Goal: Task Accomplishment & Management: Manage account settings

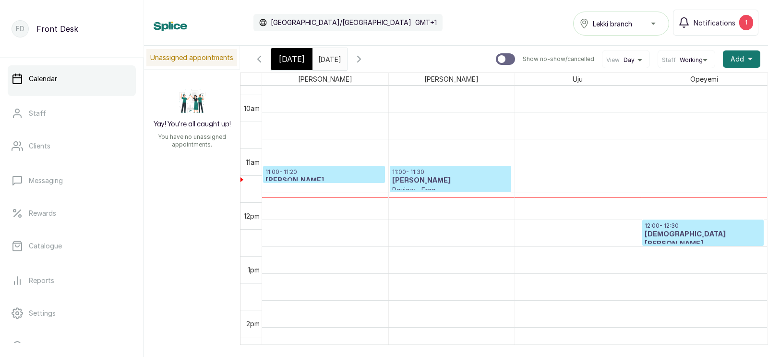
scroll to position [512, 0]
click at [328, 59] on input "[DATE]" at bounding box center [320, 56] width 15 height 16
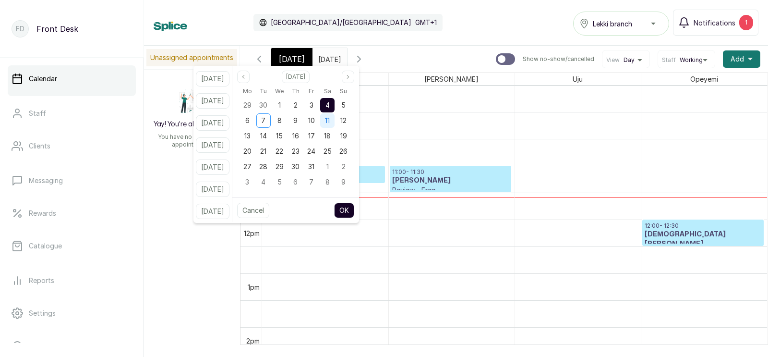
click at [330, 116] on span "11" at bounding box center [327, 120] width 5 height 8
click at [352, 205] on button "OK" at bounding box center [344, 210] width 20 height 15
type input "[DATE]"
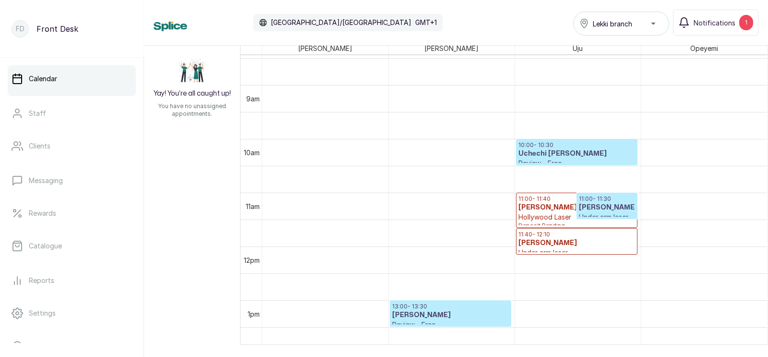
scroll to position [0, 0]
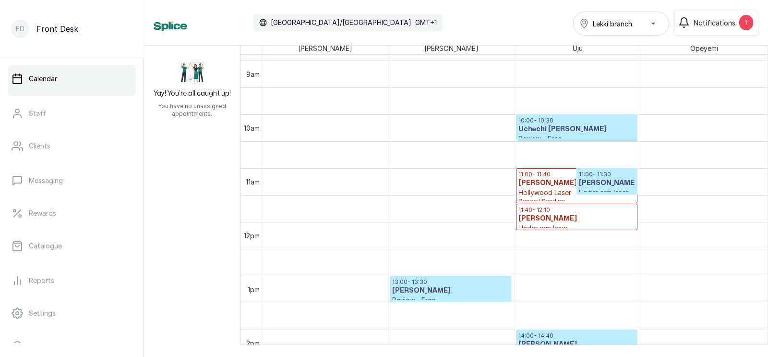
click at [605, 179] on h3 "[PERSON_NAME]" at bounding box center [607, 183] width 56 height 10
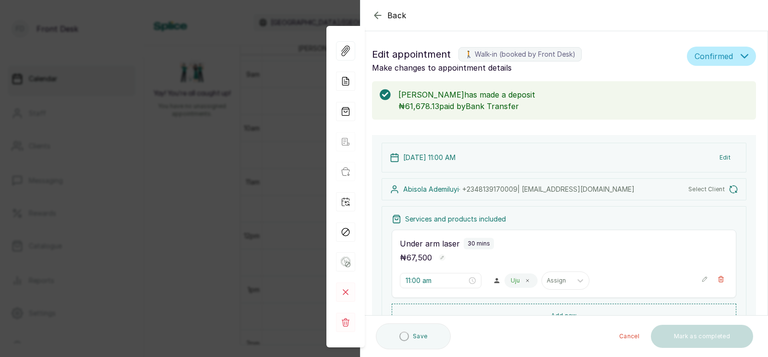
type input "11:00 am"
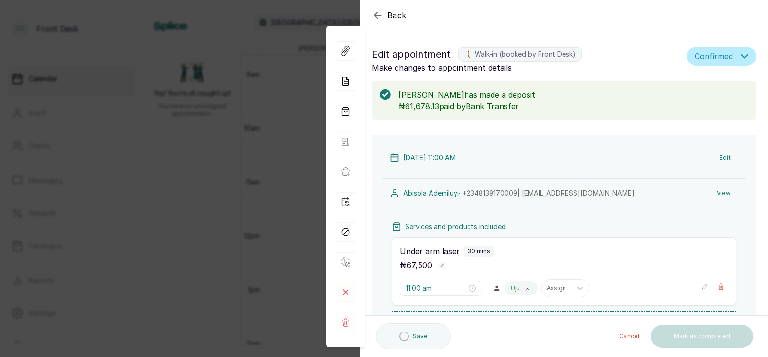
click at [255, 189] on div "Back Appointment Details Edit appointment 🚶 Walk-in (booked by Front Desk) Make…" at bounding box center [384, 178] width 768 height 357
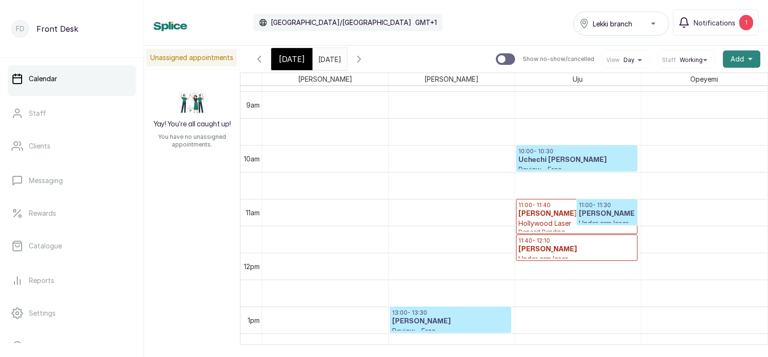
click at [744, 59] on button "Add +" at bounding box center [741, 58] width 37 height 17
click at [678, 82] on span "Add Appointment" at bounding box center [707, 85] width 92 height 12
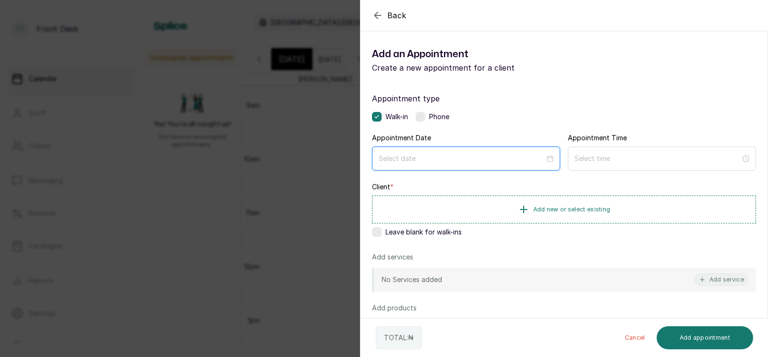
click at [436, 159] on input at bounding box center [462, 158] width 166 height 11
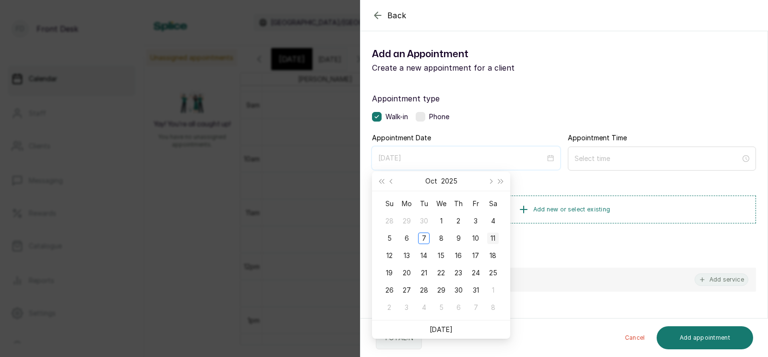
type input "[DATE]"
click at [494, 236] on div "11" at bounding box center [493, 238] width 12 height 12
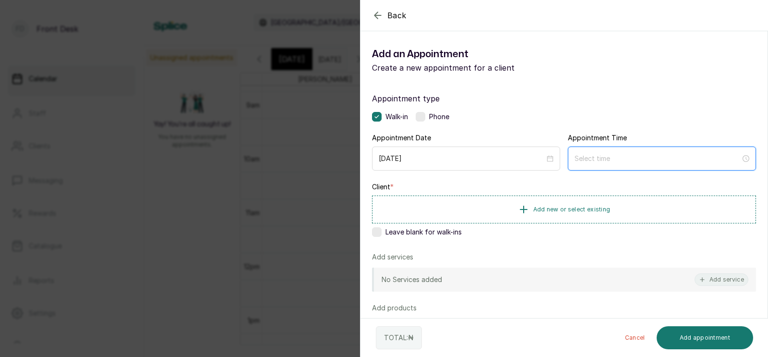
click at [615, 156] on input at bounding box center [658, 158] width 166 height 11
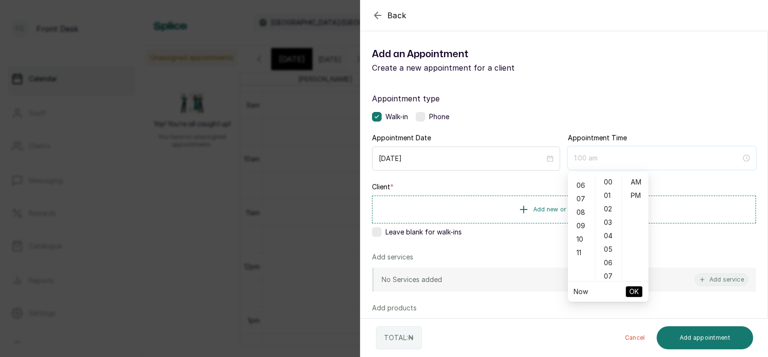
scroll to position [84, 0]
click at [578, 243] on div "11" at bounding box center [581, 246] width 23 height 13
type input "11:00 am"
click at [632, 288] on span "OK" at bounding box center [634, 291] width 10 height 18
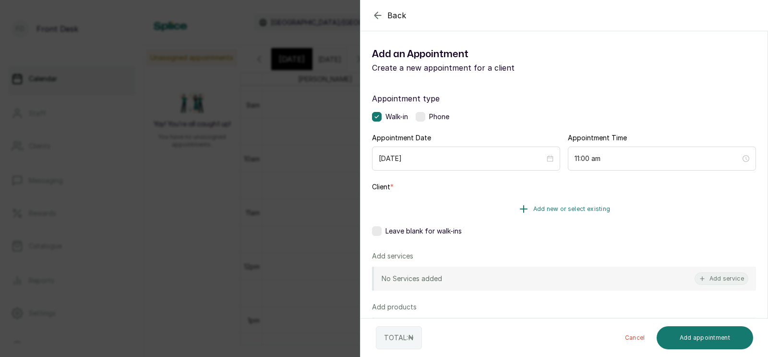
click at [547, 207] on span "Add new or select existing" at bounding box center [571, 209] width 77 height 8
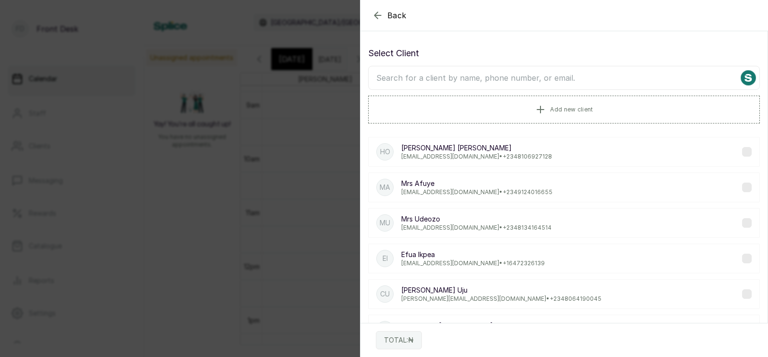
click at [535, 76] on input "text" at bounding box center [564, 78] width 392 height 24
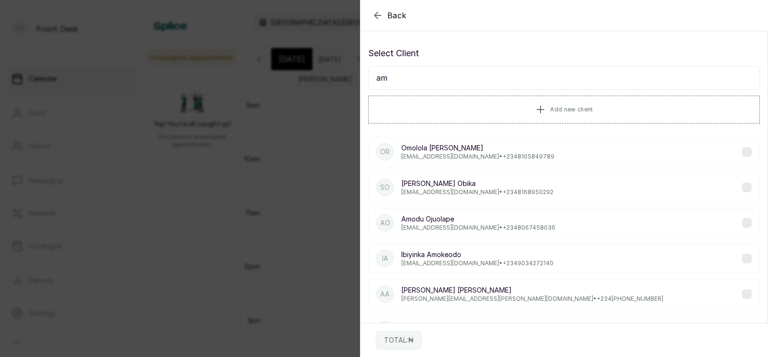
type input "a"
type input "[PERSON_NAME]"
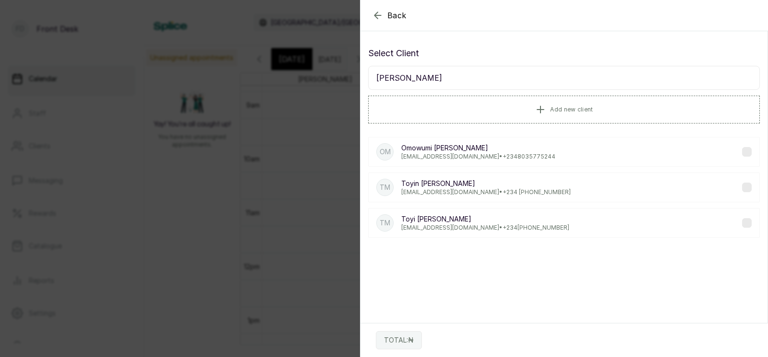
click at [439, 156] on p "[EMAIL_ADDRESS][DOMAIN_NAME] • [PHONE_NUMBER]" at bounding box center [478, 157] width 154 height 8
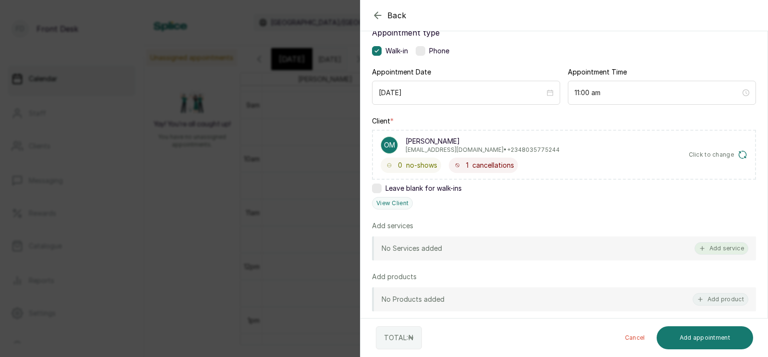
scroll to position [74, 0]
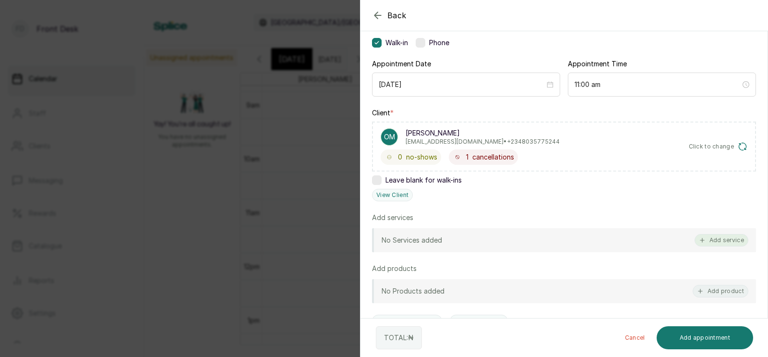
click at [723, 237] on button "Add service" at bounding box center [722, 240] width 54 height 12
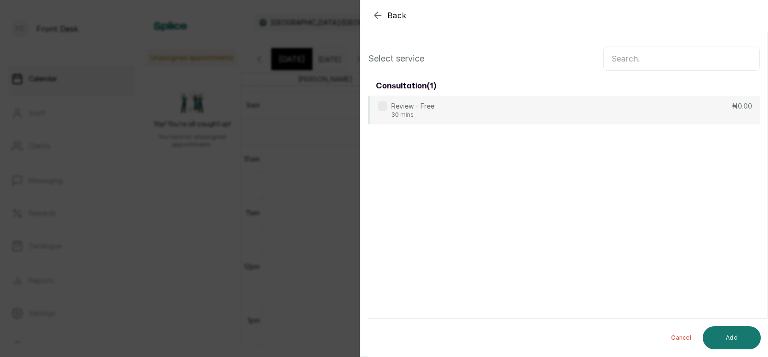
scroll to position [0, 0]
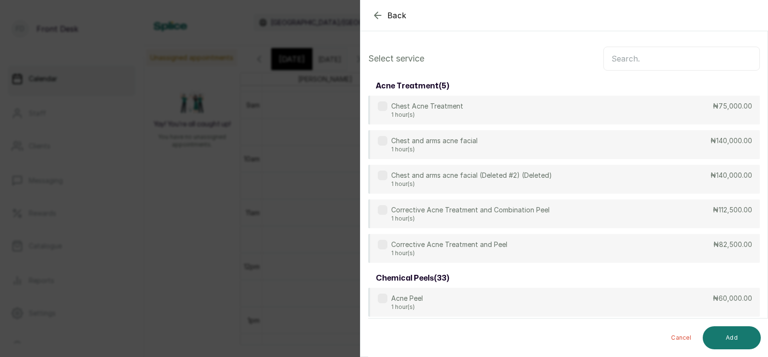
click at [633, 58] on input "text" at bounding box center [681, 59] width 156 height 24
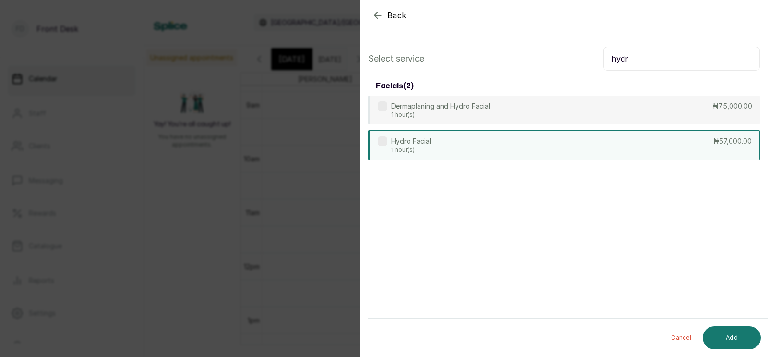
type input "hydr"
click at [648, 147] on div "Hydro Facial 1 hour(s) ₦57,000.00" at bounding box center [564, 145] width 392 height 30
click at [731, 338] on button "Add" at bounding box center [732, 337] width 58 height 23
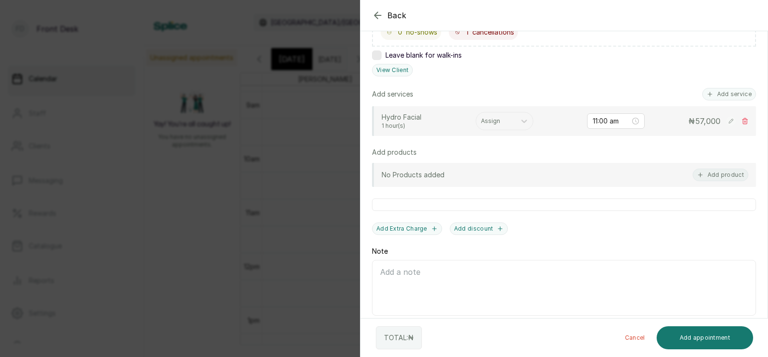
scroll to position [204, 0]
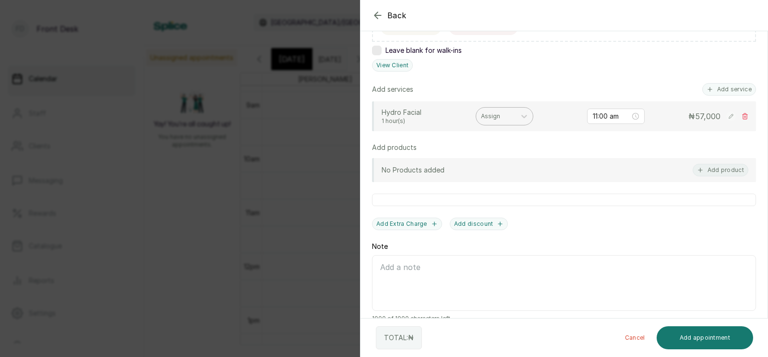
click at [495, 115] on div at bounding box center [496, 116] width 30 height 9
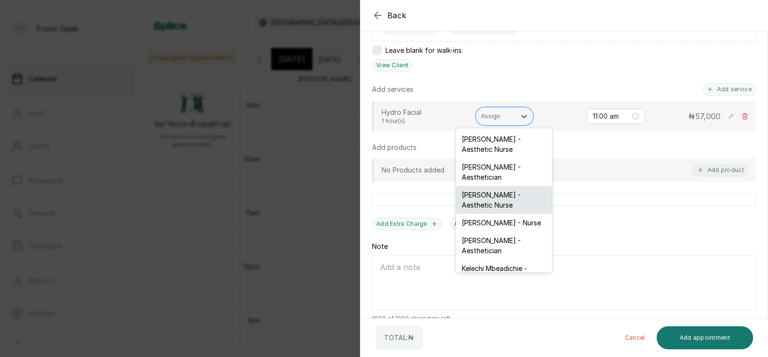
click at [484, 199] on div "[PERSON_NAME] - Aesthetic Nurse" at bounding box center [504, 200] width 96 height 28
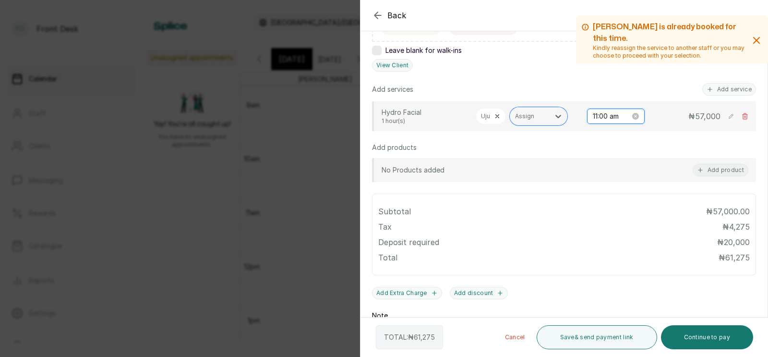
click at [620, 116] on input "11:00 am" at bounding box center [611, 116] width 37 height 11
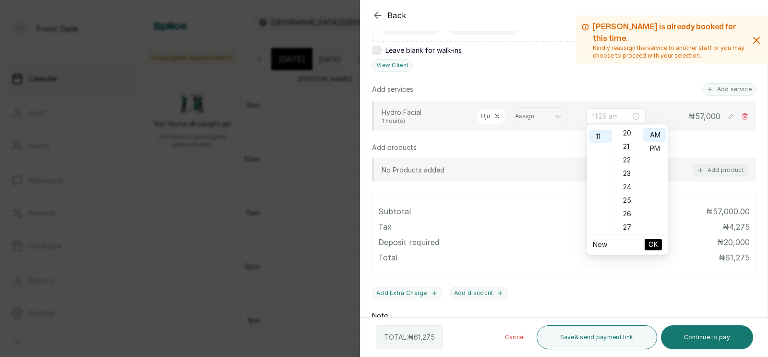
scroll to position [346, 0]
click at [628, 192] on div "30" at bounding box center [627, 192] width 23 height 13
type input "11:30 am"
click at [652, 235] on span "OK" at bounding box center [654, 244] width 10 height 18
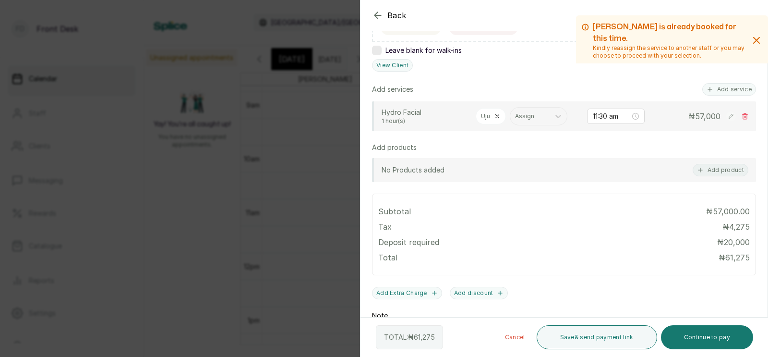
click at [493, 112] on div "Uju" at bounding box center [491, 116] width 30 height 16
click at [494, 116] on icon at bounding box center [497, 116] width 7 height 7
click at [493, 116] on div at bounding box center [496, 116] width 30 height 9
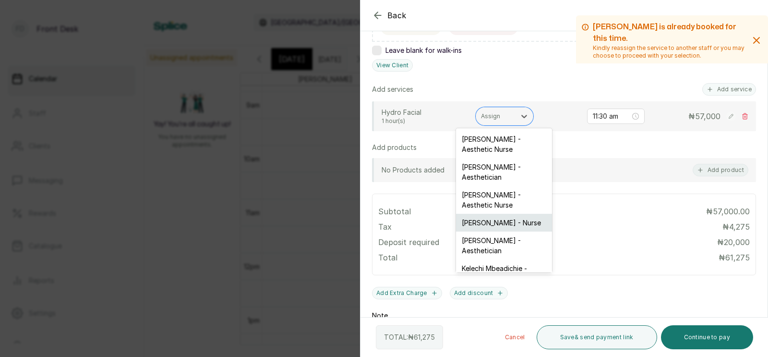
click at [482, 214] on div "[PERSON_NAME] - Nurse" at bounding box center [504, 223] width 96 height 18
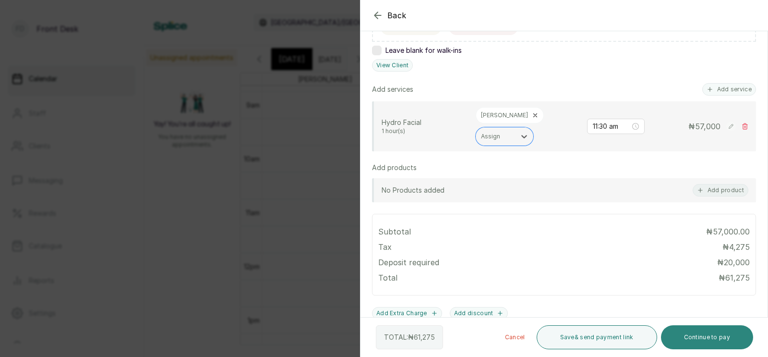
click at [699, 337] on button "Continue to pay" at bounding box center [707, 337] width 93 height 24
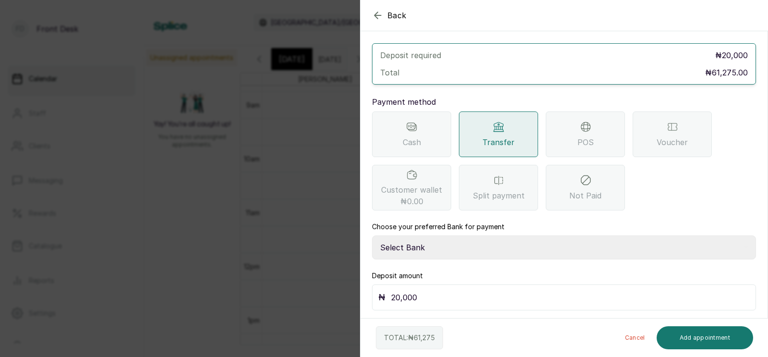
scroll to position [0, 0]
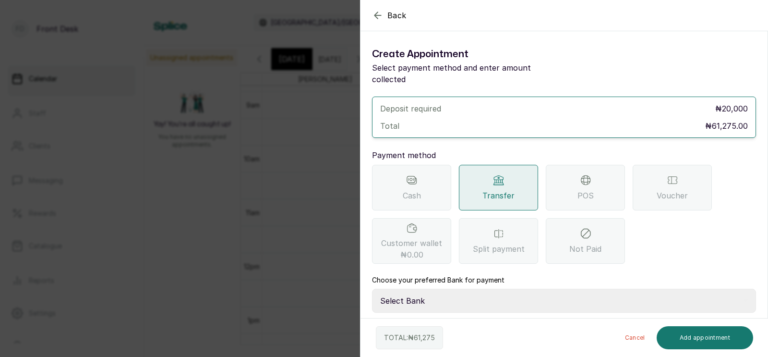
click at [456, 288] on select "Select Bank [PERSON_NAME] Fairmoney Microfinance Bank SKN ANALYTICS MED AESTH. …" at bounding box center [564, 300] width 384 height 24
select select "43272bc0-21c6-4b19-b9fb-c2093b8603c2"
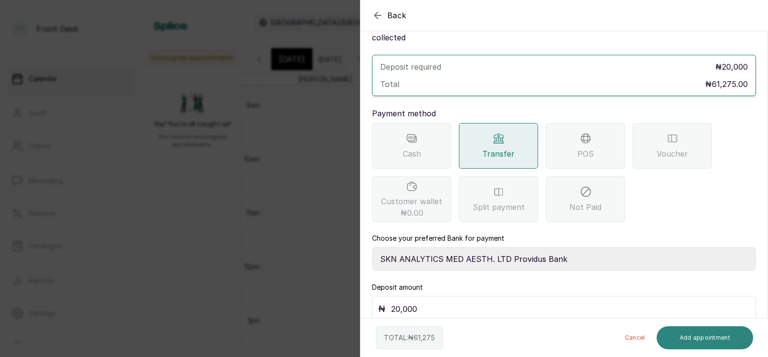
click at [700, 334] on button "Add appointment" at bounding box center [705, 337] width 97 height 23
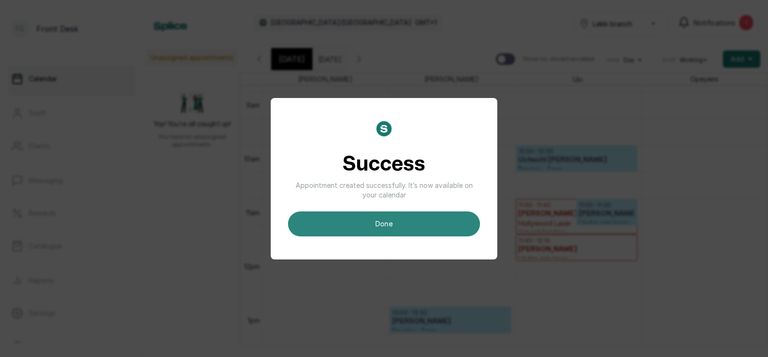
click at [394, 221] on button "done" at bounding box center [384, 223] width 192 height 25
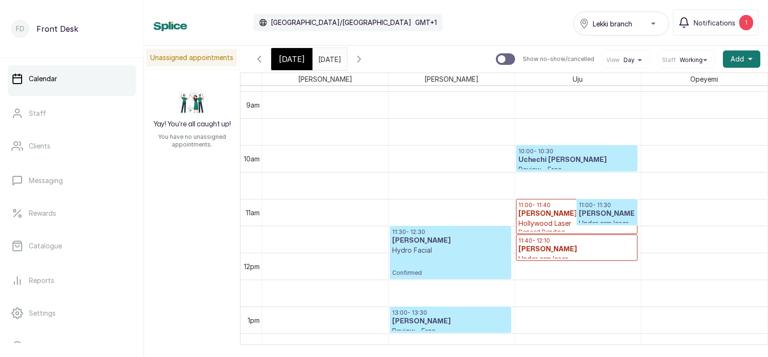
click at [604, 223] on div at bounding box center [607, 225] width 60 height 4
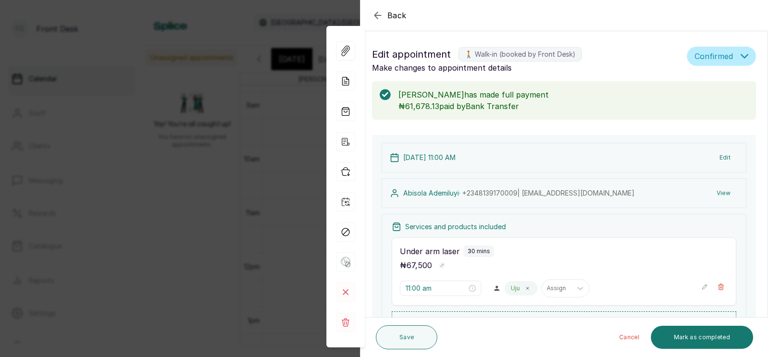
scroll to position [192, 0]
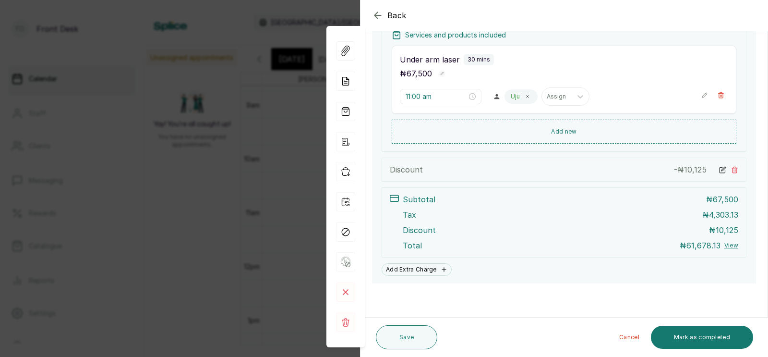
click at [224, 183] on div "Back Appointment Details Edit appointment 🚶 Walk-in (booked by Front Desk) Make…" at bounding box center [384, 178] width 768 height 357
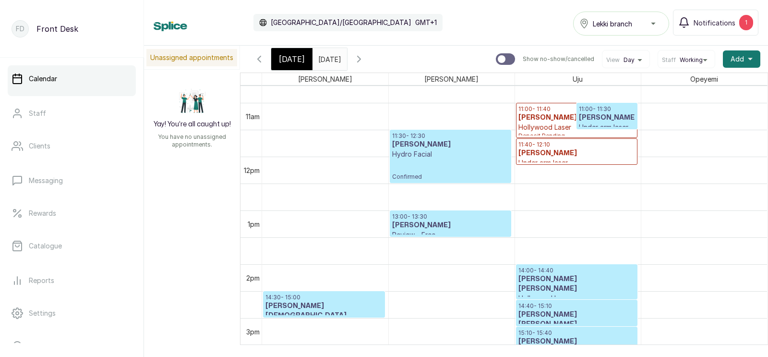
scroll to position [567, 0]
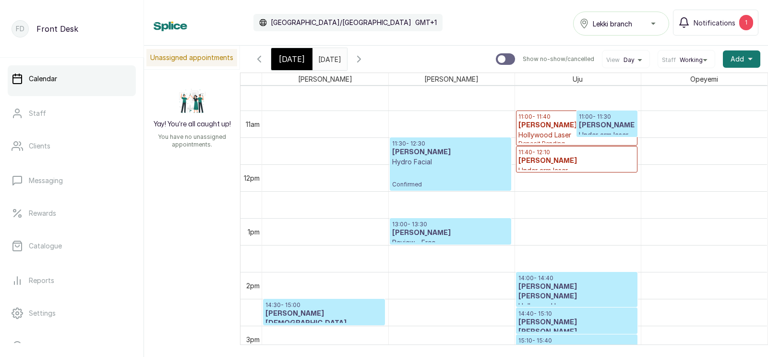
click at [603, 120] on h3 "[PERSON_NAME]" at bounding box center [607, 125] width 56 height 10
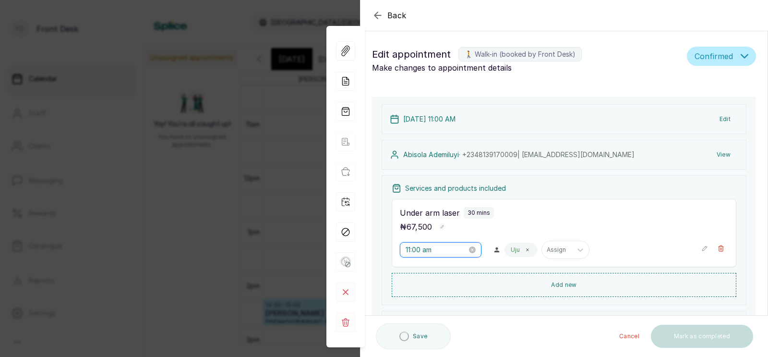
click at [429, 251] on input "11:00 am" at bounding box center [436, 249] width 61 height 11
click at [435, 218] on p "Under arm laser" at bounding box center [430, 213] width 60 height 12
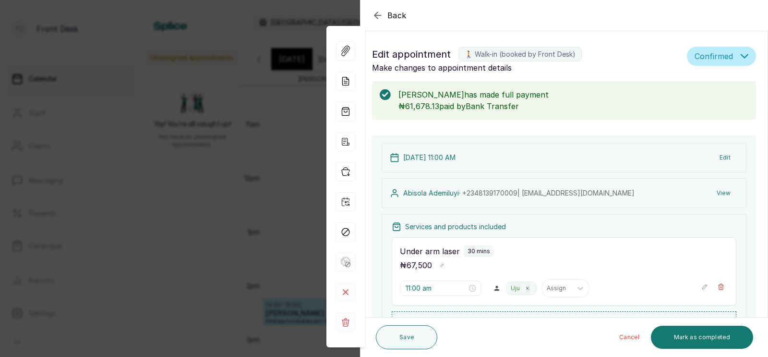
scroll to position [146, 0]
click at [420, 291] on input "11:00 am" at bounding box center [436, 288] width 61 height 11
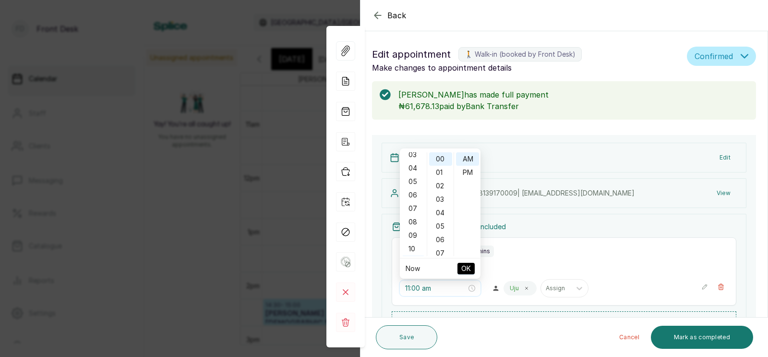
scroll to position [0, 0]
click at [411, 155] on div "12" at bounding box center [413, 158] width 23 height 13
click at [438, 212] on div "30" at bounding box center [440, 211] width 23 height 13
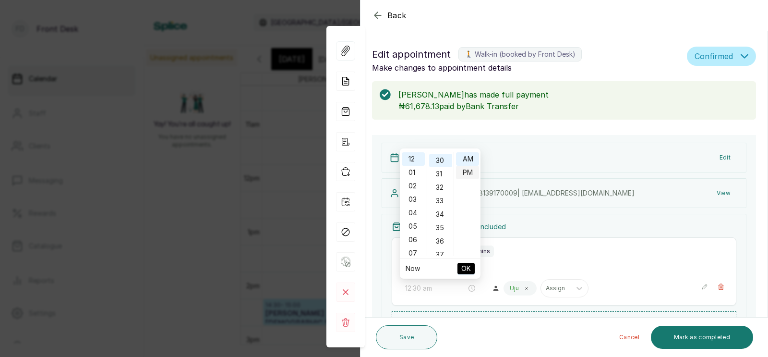
type input "12:30 pm"
click at [468, 172] on div "PM" at bounding box center [467, 172] width 23 height 13
click at [464, 266] on span "OK" at bounding box center [466, 268] width 10 height 18
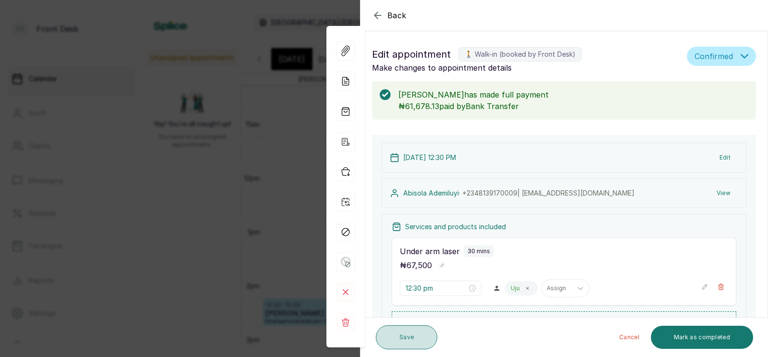
click at [401, 339] on button "Save" at bounding box center [406, 337] width 61 height 24
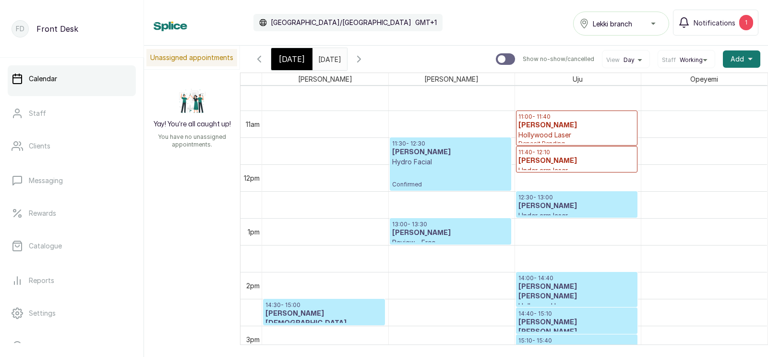
click at [283, 56] on span "[DATE]" at bounding box center [292, 59] width 26 height 12
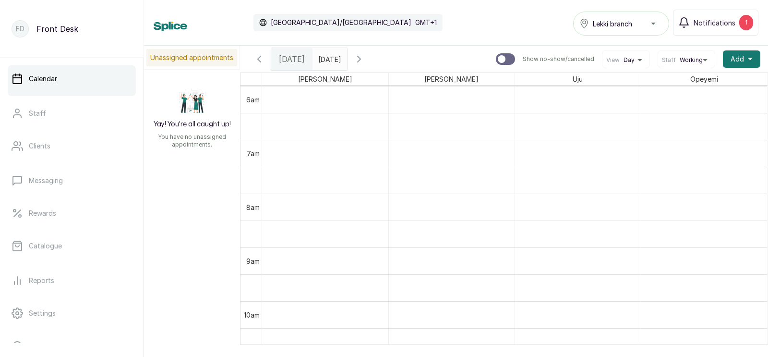
scroll to position [585, 0]
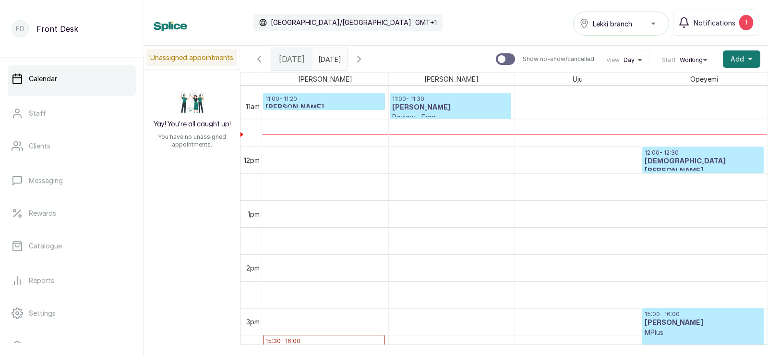
click at [365, 60] on icon "button" at bounding box center [359, 59] width 12 height 12
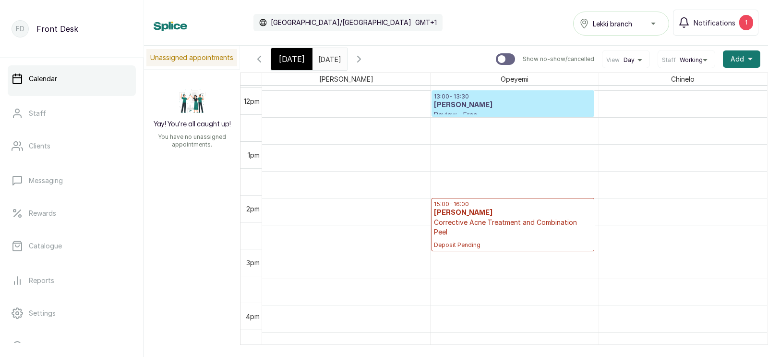
scroll to position [695, 0]
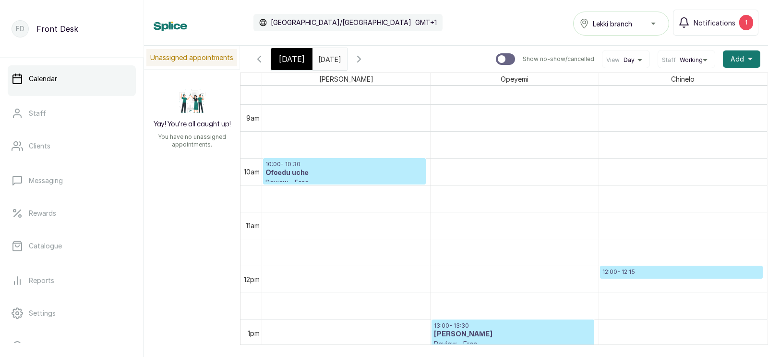
click at [280, 55] on span "[DATE]" at bounding box center [292, 59] width 26 height 12
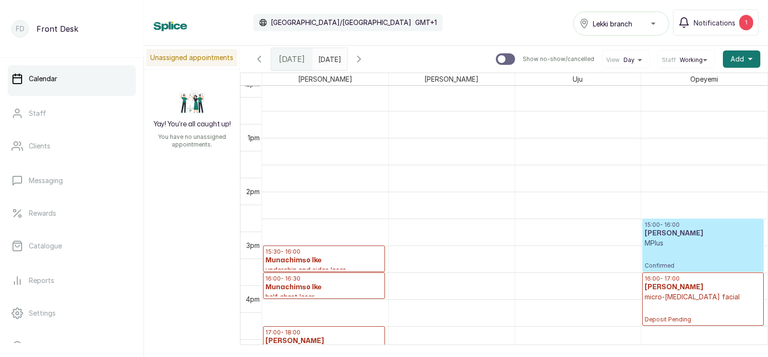
scroll to position [674, 0]
click at [259, 56] on icon "button" at bounding box center [259, 59] width 12 height 12
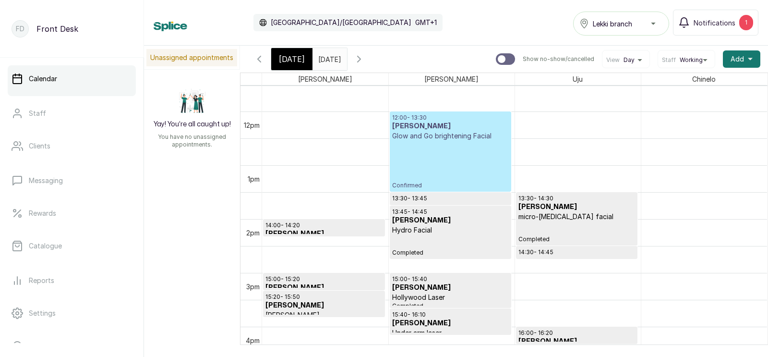
click at [433, 143] on p "Confirmed" at bounding box center [450, 165] width 117 height 48
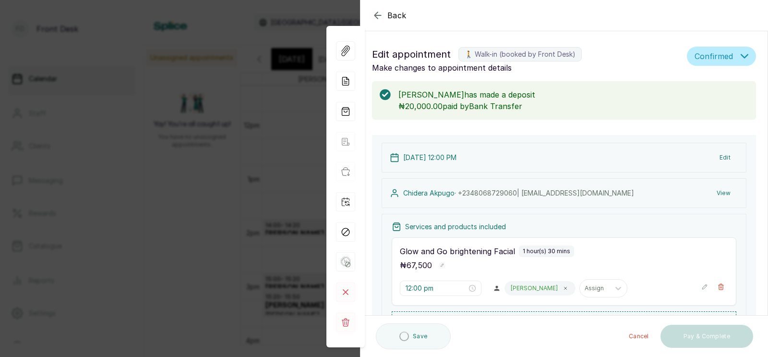
click at [723, 149] on button "Edit" at bounding box center [725, 157] width 26 height 17
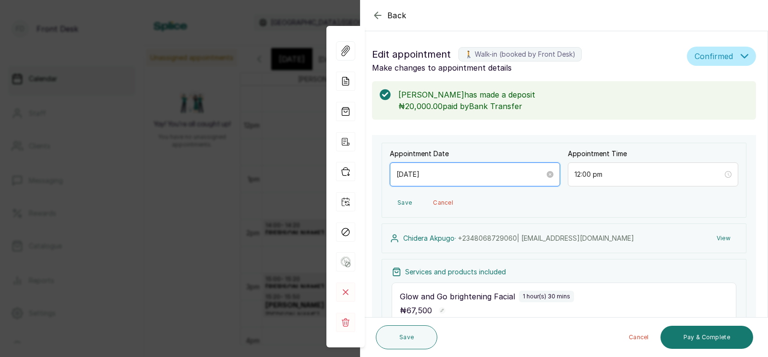
click at [468, 169] on input "[DATE]" at bounding box center [470, 174] width 148 height 11
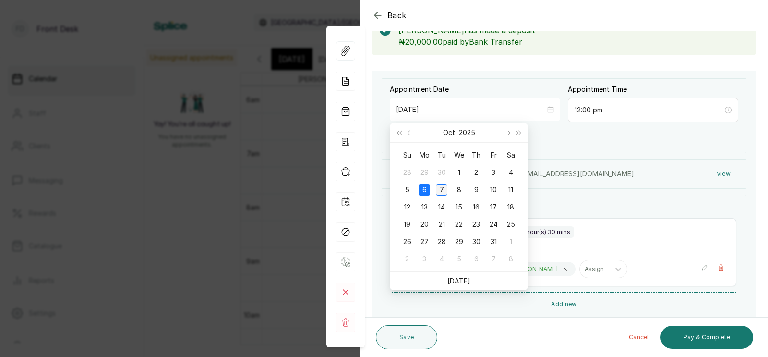
click at [443, 187] on div "7" at bounding box center [442, 190] width 12 height 12
type input "[DATE]"
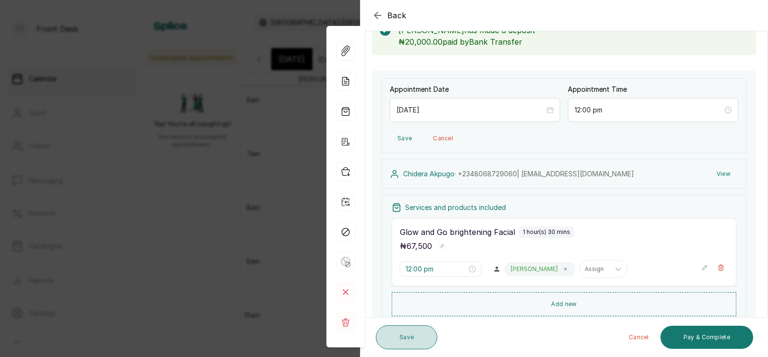
click at [401, 336] on button "Save" at bounding box center [406, 337] width 61 height 24
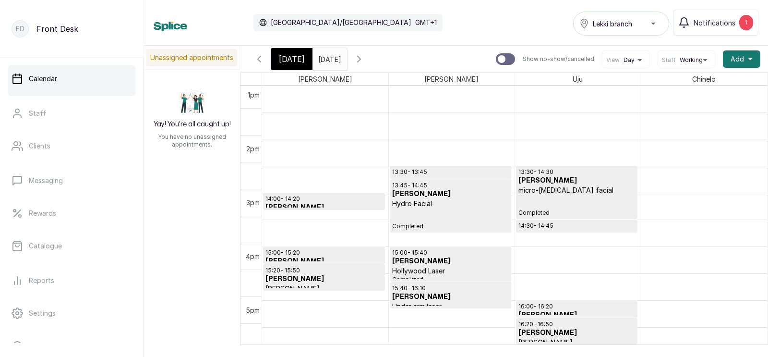
scroll to position [646, 0]
click at [288, 55] on span "[DATE]" at bounding box center [292, 59] width 26 height 12
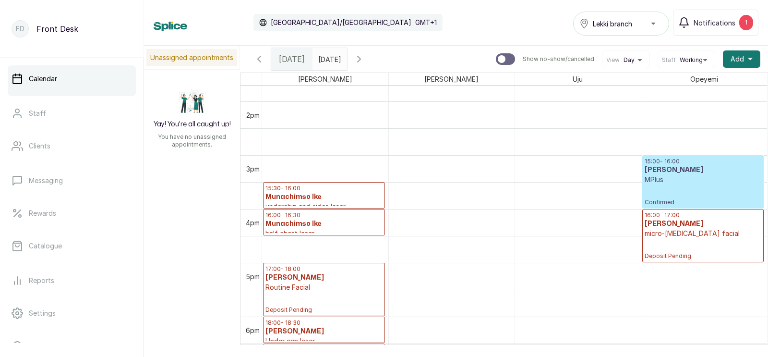
scroll to position [762, 0]
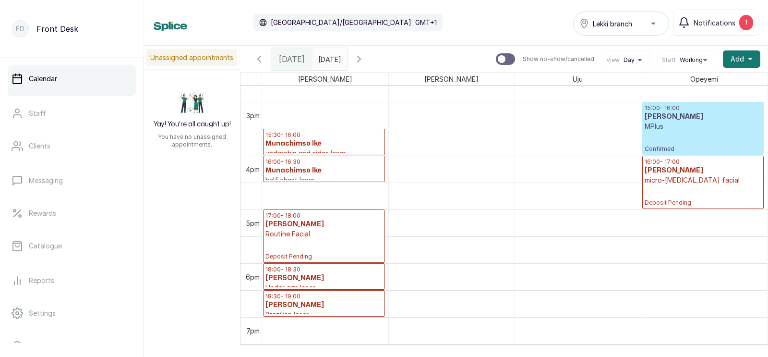
click at [319, 146] on h3 "Munachimso Ike" at bounding box center [323, 144] width 117 height 10
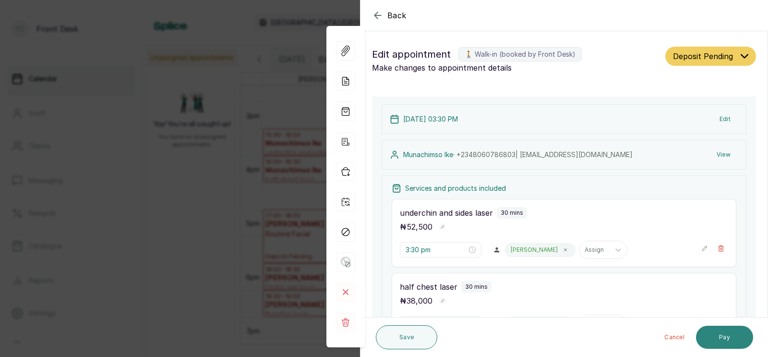
click at [719, 335] on button "Pay" at bounding box center [724, 336] width 57 height 23
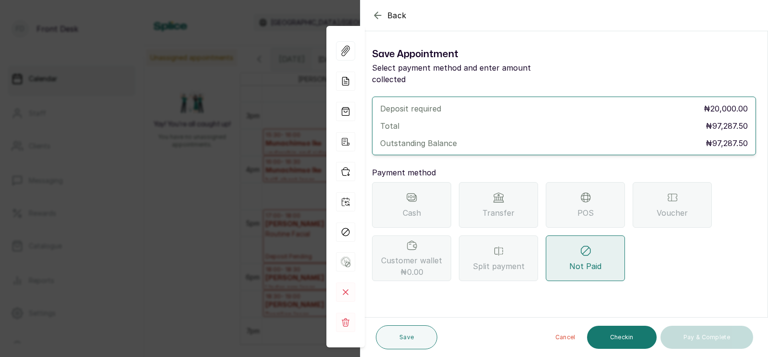
click at [506, 207] on span "Transfer" at bounding box center [498, 213] width 32 height 12
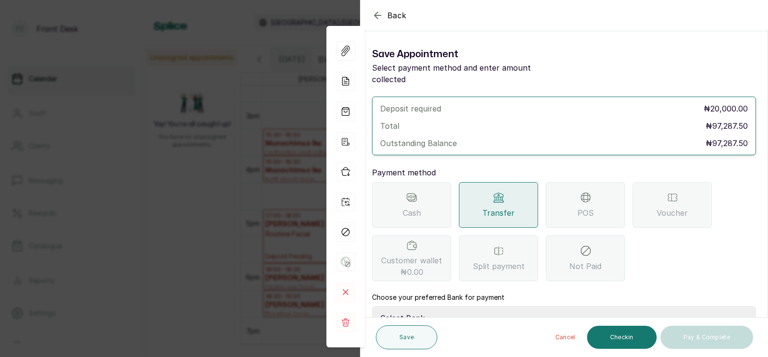
click at [448, 306] on select "Select Bank [PERSON_NAME] Fairmoney Microfinance Bank SKN ANALYTICS MED AESTH. …" at bounding box center [564, 318] width 384 height 24
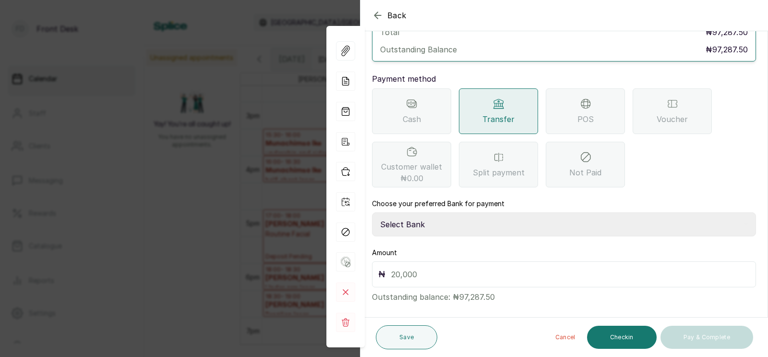
select select "43272bc0-21c6-4b19-b9fb-c2093b8603c2"
click at [409, 267] on input "text" at bounding box center [570, 273] width 359 height 13
type input "20,000"
click at [399, 336] on button "Save" at bounding box center [406, 337] width 61 height 24
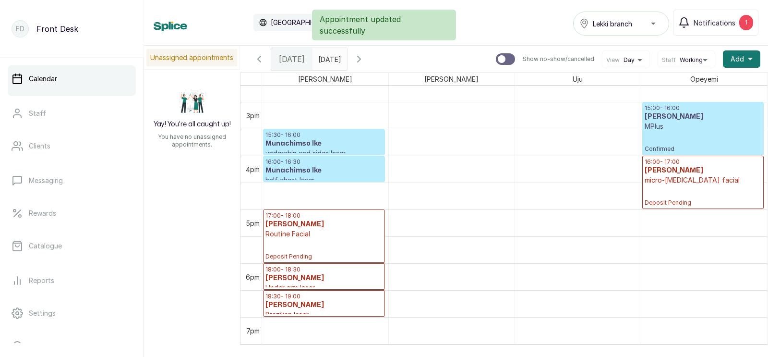
click at [303, 170] on h3 "Munachimso Ike" at bounding box center [323, 171] width 117 height 10
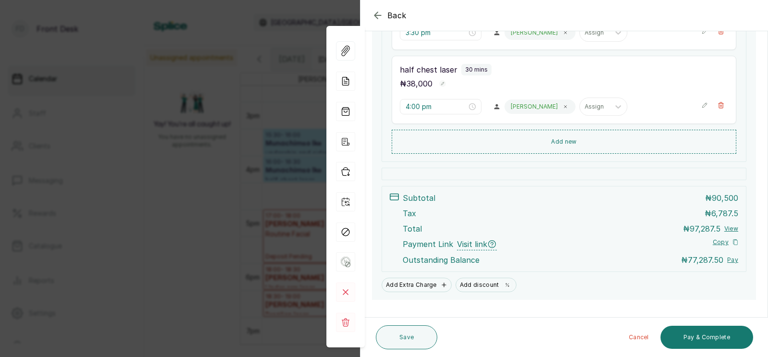
scroll to position [0, 0]
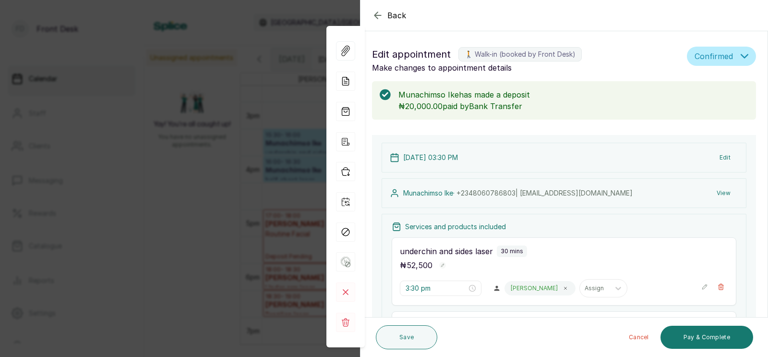
click at [724, 156] on button "Edit" at bounding box center [725, 157] width 26 height 17
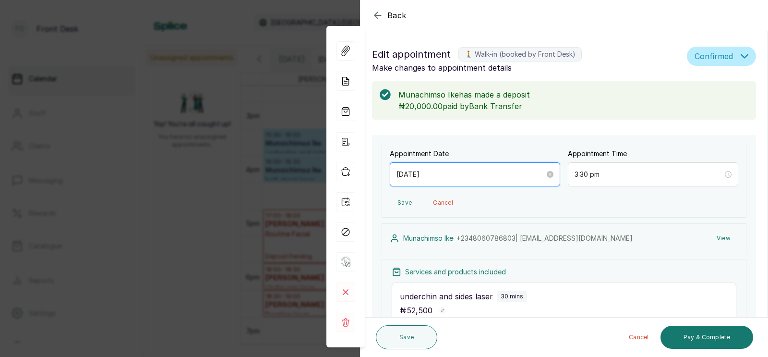
click at [443, 177] on input "[DATE]" at bounding box center [470, 174] width 148 height 11
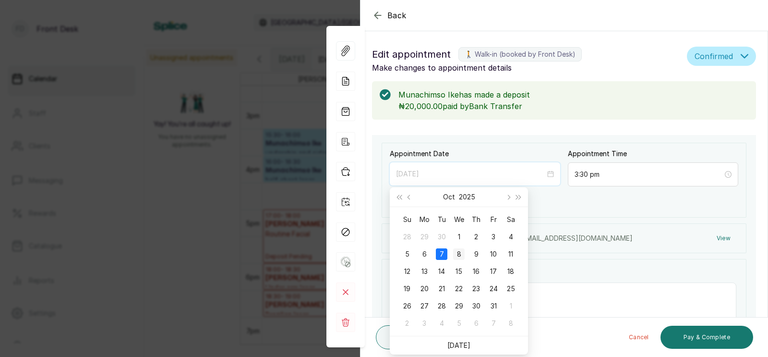
type input "[DATE]"
click at [457, 253] on div "8" at bounding box center [459, 254] width 12 height 12
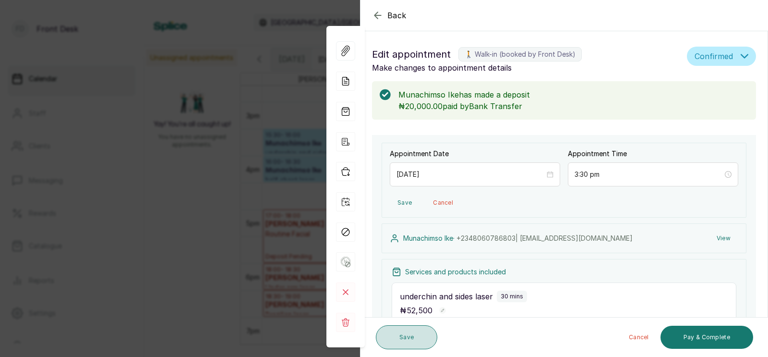
click at [399, 333] on button "Save" at bounding box center [406, 337] width 61 height 24
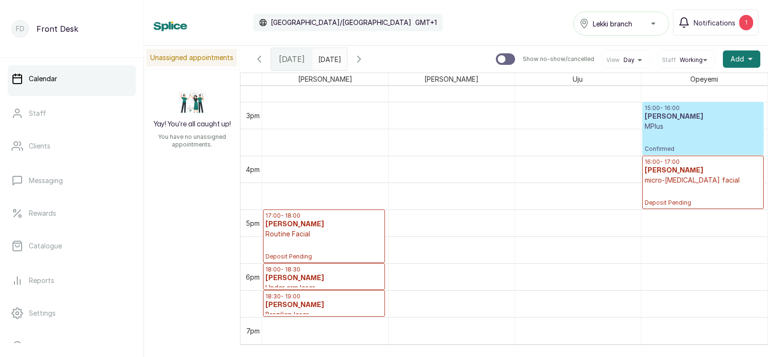
click at [360, 58] on icon "button" at bounding box center [359, 59] width 3 height 6
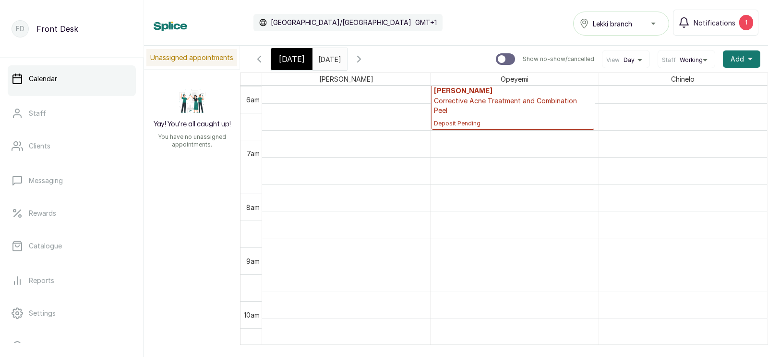
scroll to position [816, 0]
click at [689, 59] on span "Working" at bounding box center [691, 60] width 23 height 8
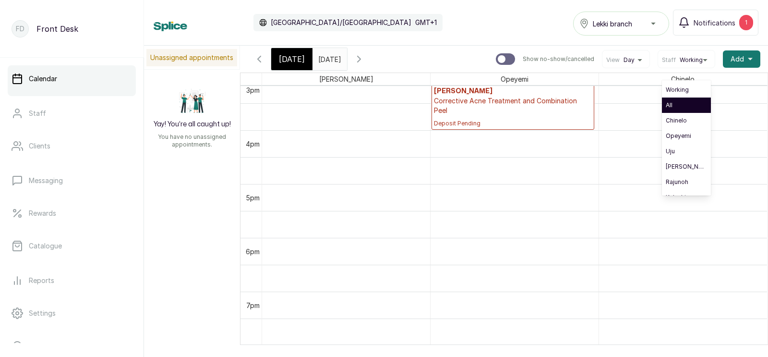
click at [678, 110] on li "All" at bounding box center [686, 104] width 49 height 15
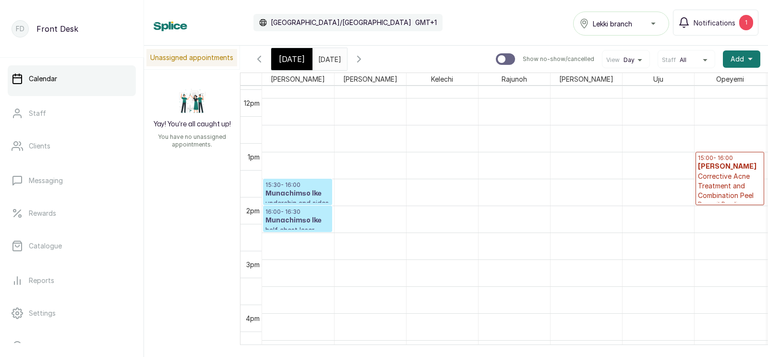
scroll to position [741, 0]
click at [289, 201] on p "underchin and sides laser" at bounding box center [297, 207] width 64 height 19
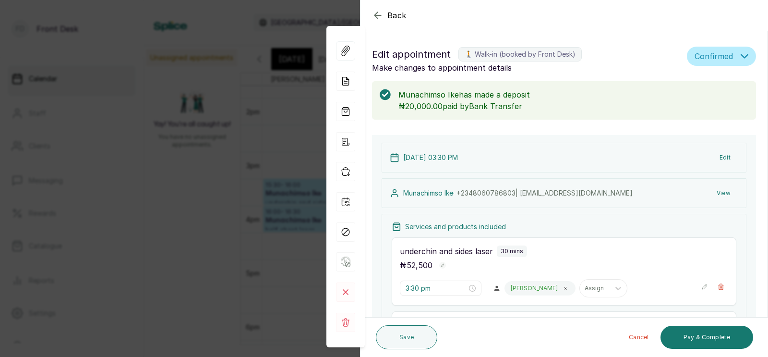
scroll to position [127, 0]
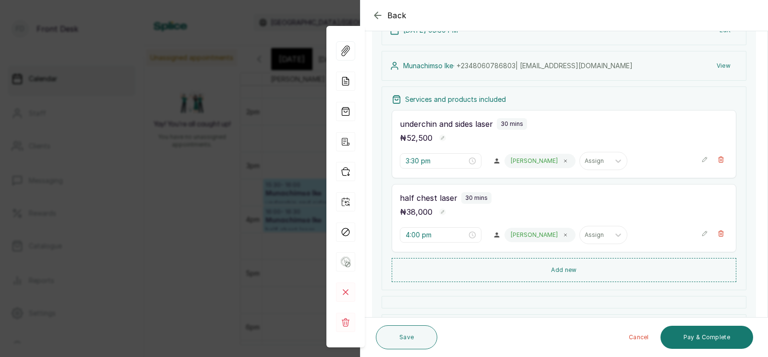
click at [563, 161] on icon at bounding box center [565, 160] width 5 height 5
click at [510, 159] on div at bounding box center [520, 160] width 20 height 9
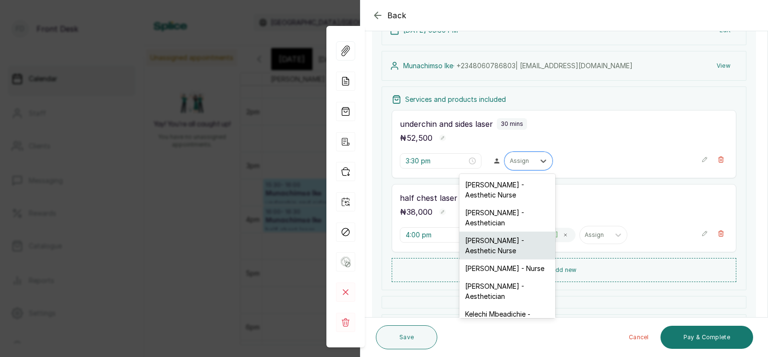
click at [489, 241] on div "[PERSON_NAME] - Aesthetic Nurse" at bounding box center [507, 245] width 96 height 28
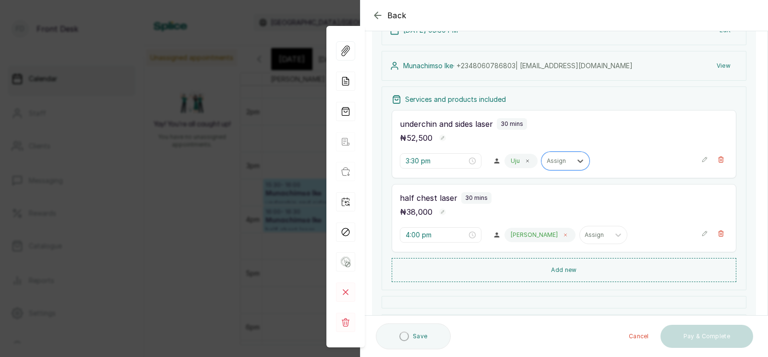
click at [563, 235] on icon at bounding box center [565, 234] width 5 height 5
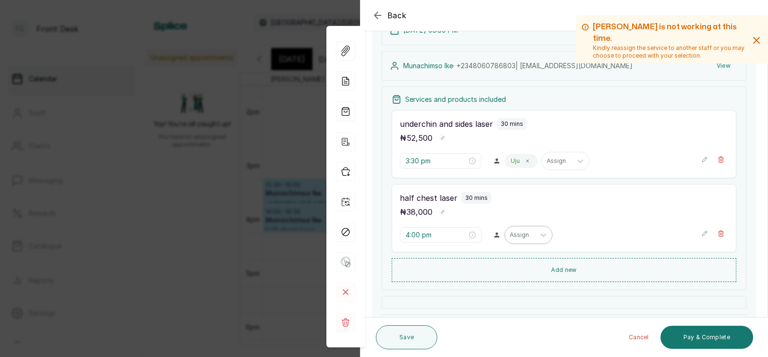
click at [510, 231] on div at bounding box center [520, 234] width 20 height 9
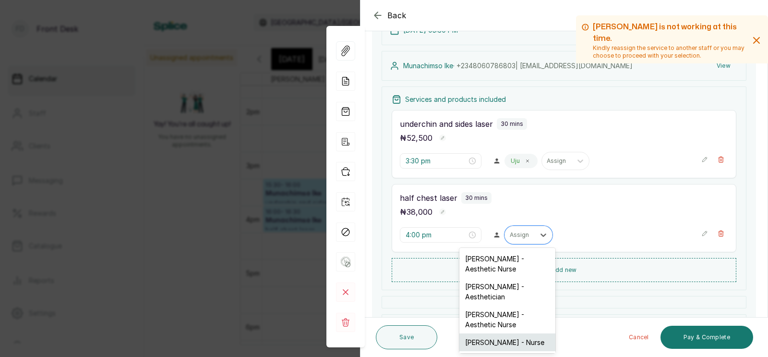
click at [489, 334] on div "[PERSON_NAME] - Nurse" at bounding box center [507, 342] width 96 height 18
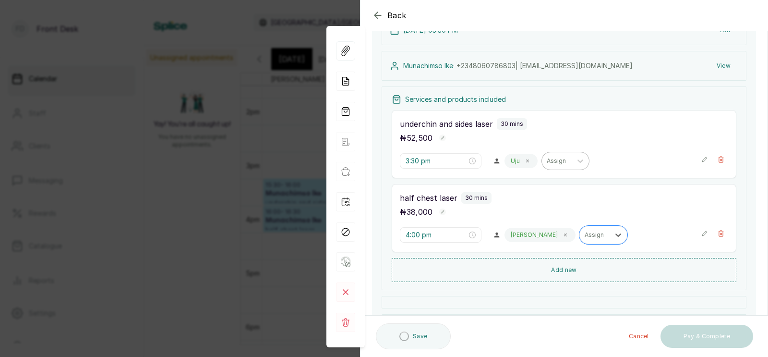
click at [525, 160] on icon at bounding box center [527, 160] width 5 height 5
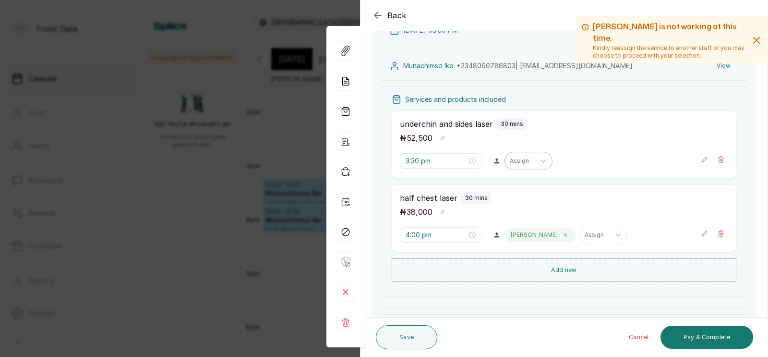
click at [510, 161] on div at bounding box center [520, 160] width 20 height 9
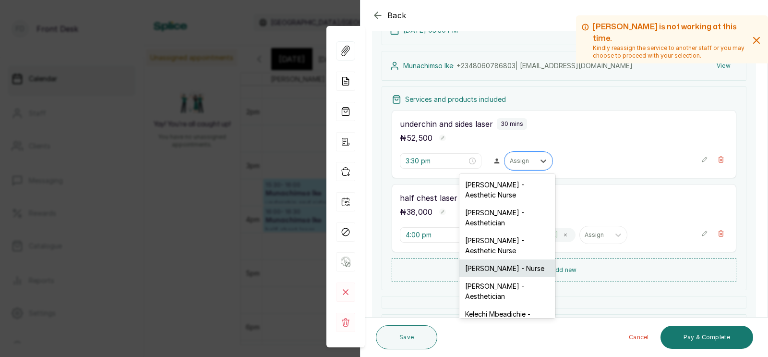
click at [488, 259] on div "[PERSON_NAME] - Nurse" at bounding box center [507, 268] width 96 height 18
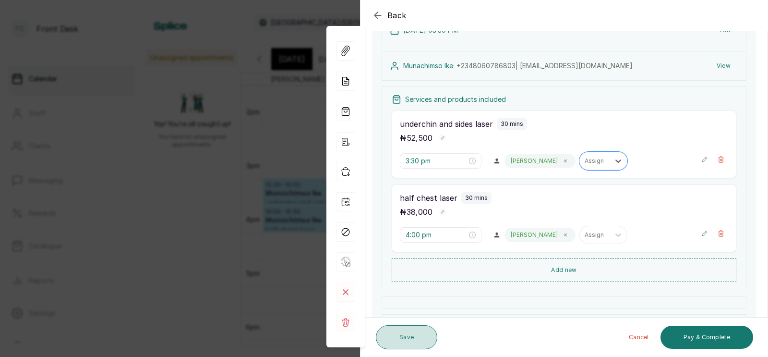
click at [408, 336] on button "Save" at bounding box center [406, 337] width 61 height 24
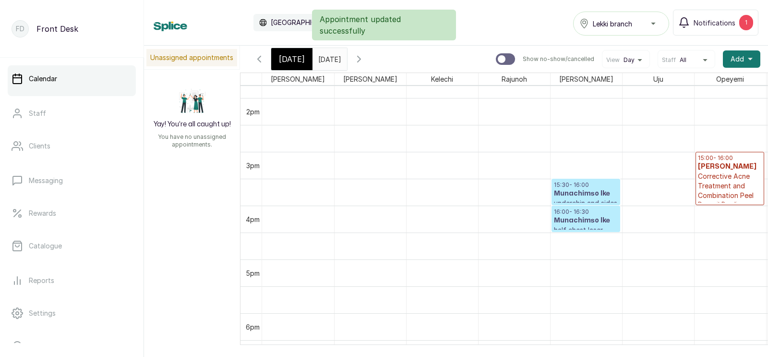
click at [688, 59] on button "Staff All" at bounding box center [686, 60] width 49 height 8
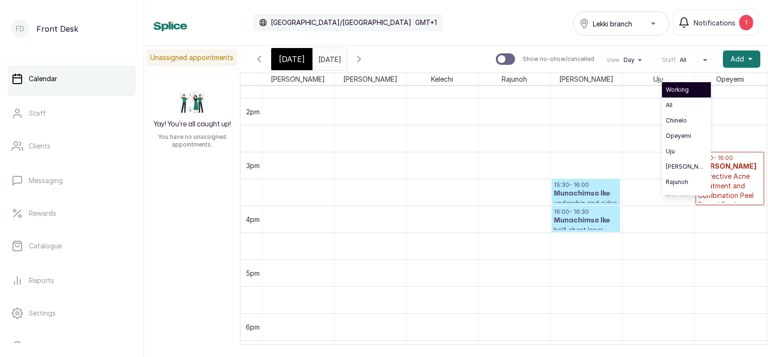
click at [680, 89] on span "Working" at bounding box center [686, 90] width 41 height 8
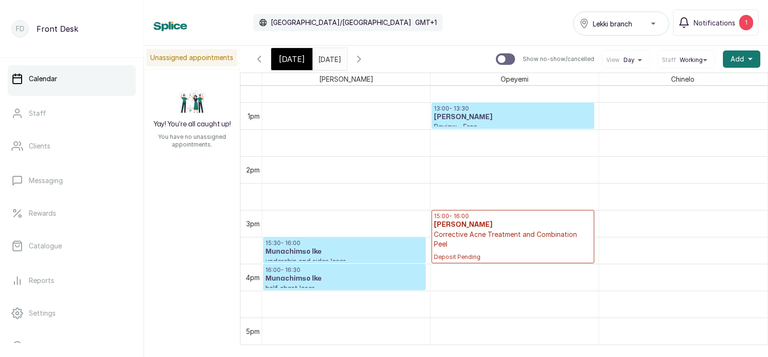
scroll to position [687, 0]
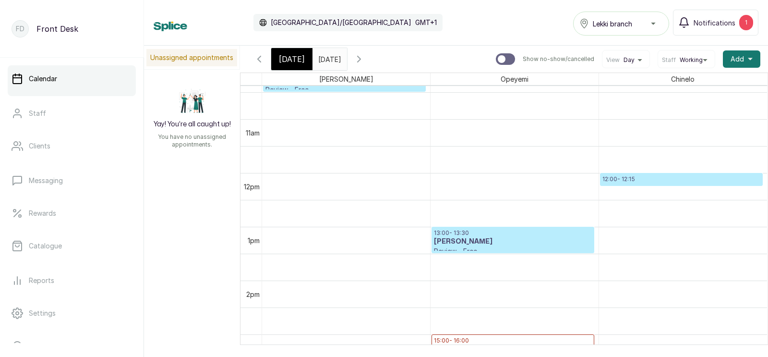
click at [287, 58] on span "[DATE]" at bounding box center [292, 59] width 26 height 12
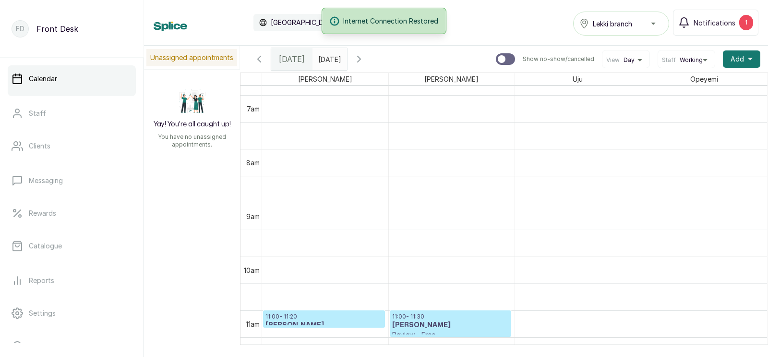
scroll to position [380, 0]
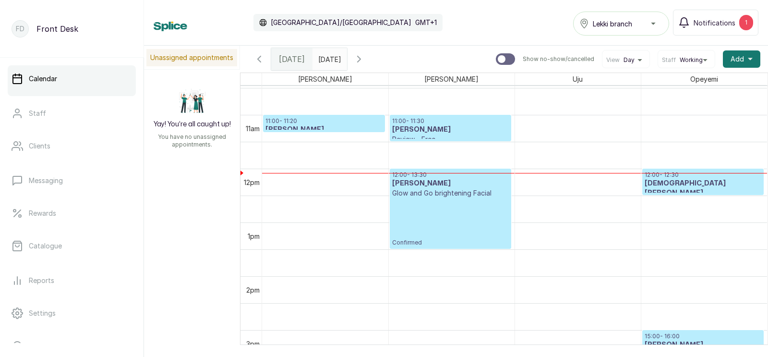
click at [433, 215] on p "Confirmed" at bounding box center [450, 222] width 117 height 48
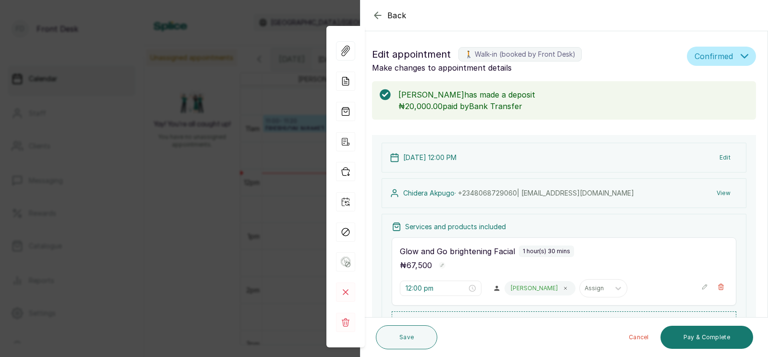
click at [722, 189] on button "View" at bounding box center [723, 192] width 29 height 17
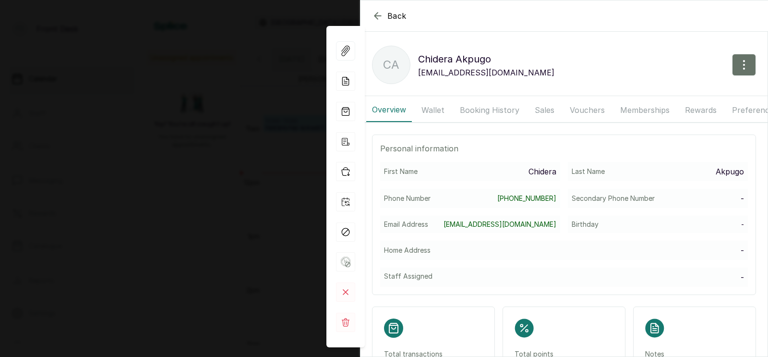
click at [480, 109] on button "Booking History" at bounding box center [489, 110] width 71 height 24
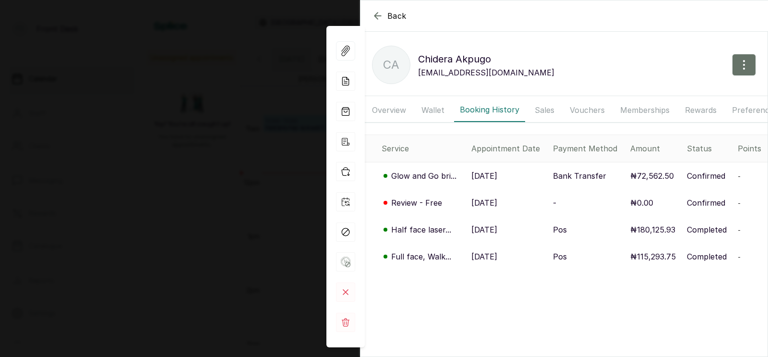
click at [493, 206] on p "[DATE]" at bounding box center [484, 203] width 26 height 12
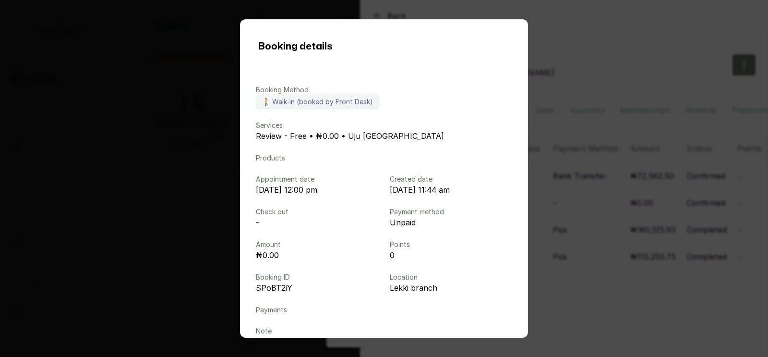
click at [625, 196] on div "Booking details Booking Method 🚶 Walk-in (booked by Front Desk) Services Review…" at bounding box center [384, 178] width 768 height 357
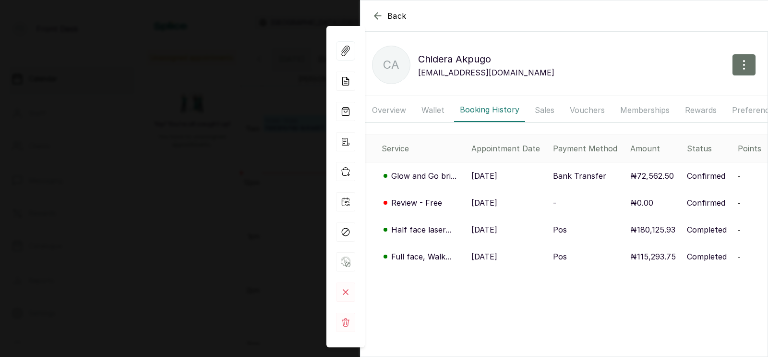
click at [484, 231] on p "[DATE]" at bounding box center [484, 230] width 26 height 12
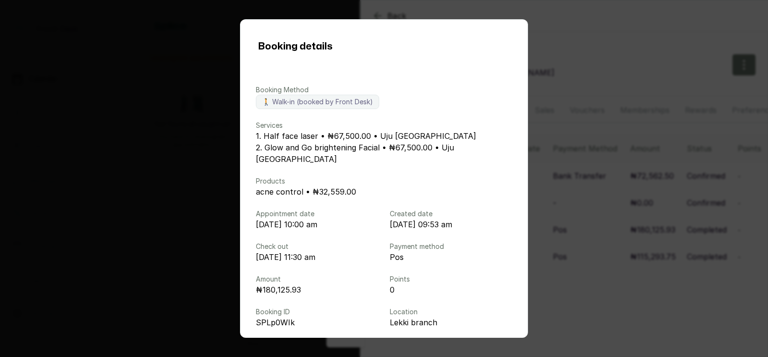
click at [639, 177] on div "Booking details Booking Method 🚶 Walk-in (booked by Front Desk) Services 1. Hal…" at bounding box center [384, 178] width 768 height 357
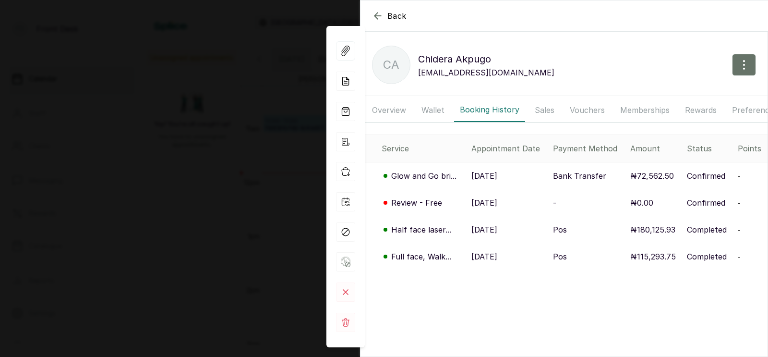
click at [497, 252] on p "[DATE]" at bounding box center [484, 257] width 26 height 12
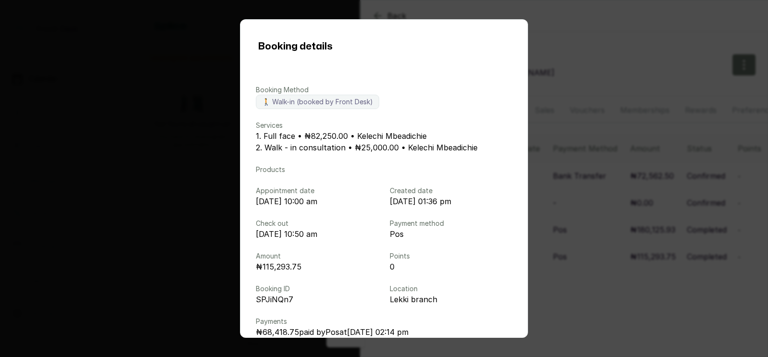
click at [611, 235] on div "Booking details Booking Method 🚶 Walk-in (booked by Front Desk) Services 1. Ful…" at bounding box center [384, 178] width 768 height 357
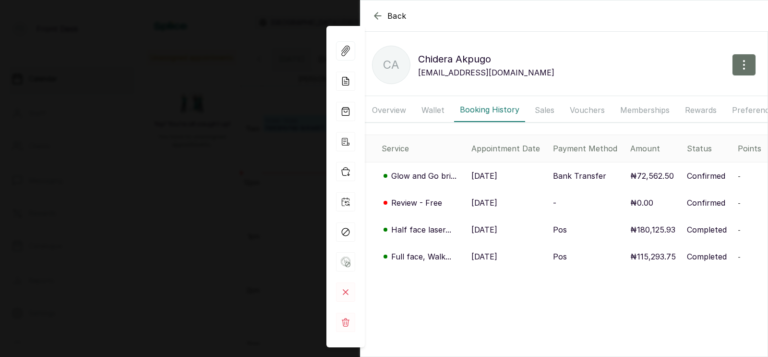
click at [497, 204] on p "[DATE]" at bounding box center [484, 203] width 26 height 12
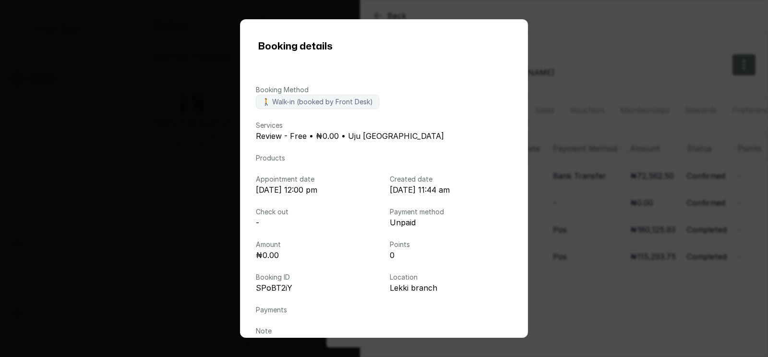
click at [593, 199] on div "Booking details Booking Method 🚶 Walk-in (booked by Front Desk) Services Review…" at bounding box center [384, 178] width 768 height 357
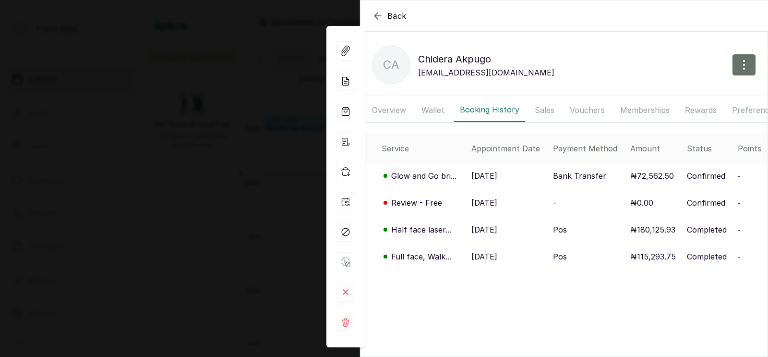
click at [484, 228] on p "[DATE]" at bounding box center [484, 230] width 26 height 12
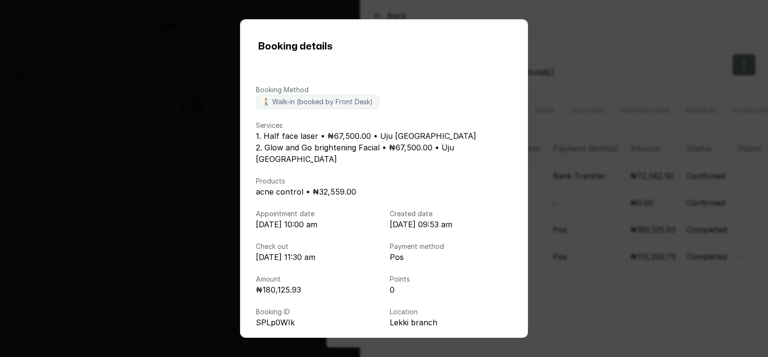
click at [619, 199] on div "Booking details Booking Method 🚶 Walk-in (booked by Front Desk) Services 1. Hal…" at bounding box center [384, 178] width 768 height 357
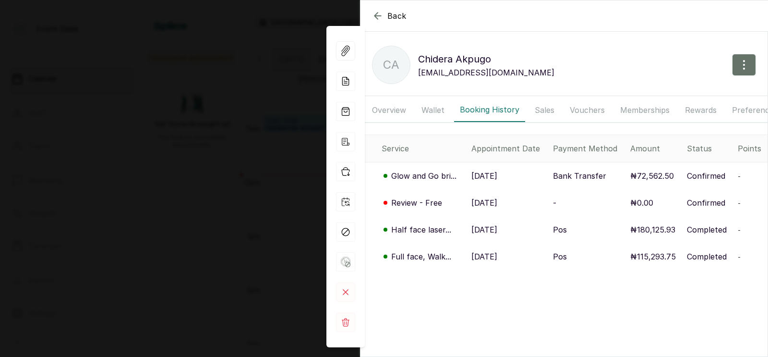
click at [261, 148] on div "Back [PERSON_NAME] [GEOGRAPHIC_DATA] [PERSON_NAME] [EMAIL_ADDRESS][DOMAIN_NAME]…" at bounding box center [384, 178] width 768 height 357
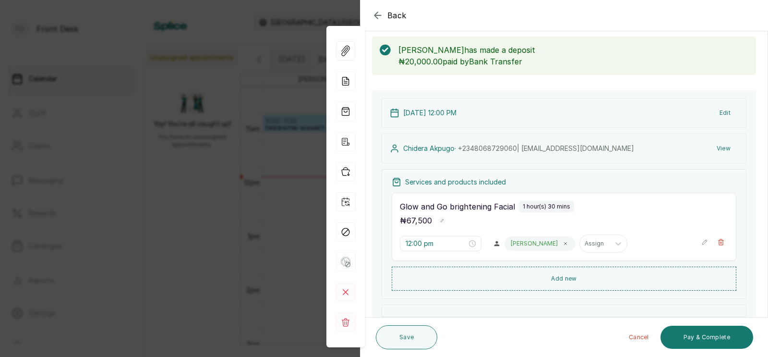
scroll to position [36, 0]
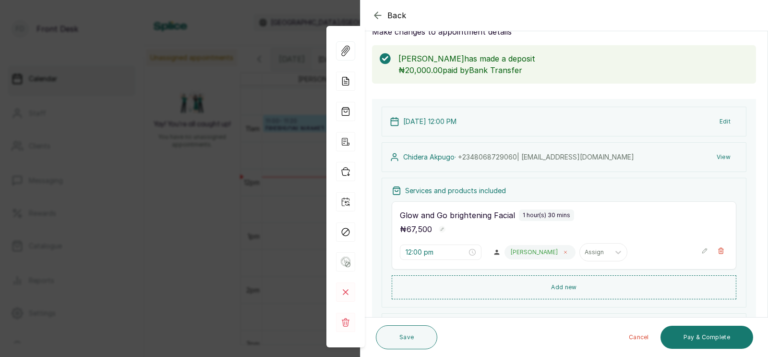
click at [565, 251] on icon at bounding box center [566, 252] width 2 height 2
click at [510, 250] on div at bounding box center [520, 252] width 20 height 9
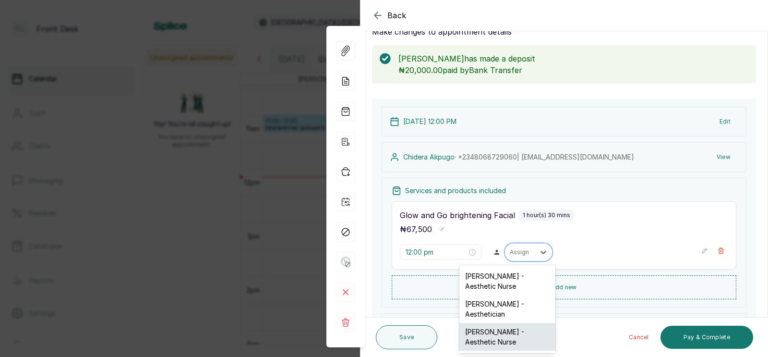
click at [491, 333] on div "[PERSON_NAME] - Aesthetic Nurse" at bounding box center [507, 337] width 96 height 28
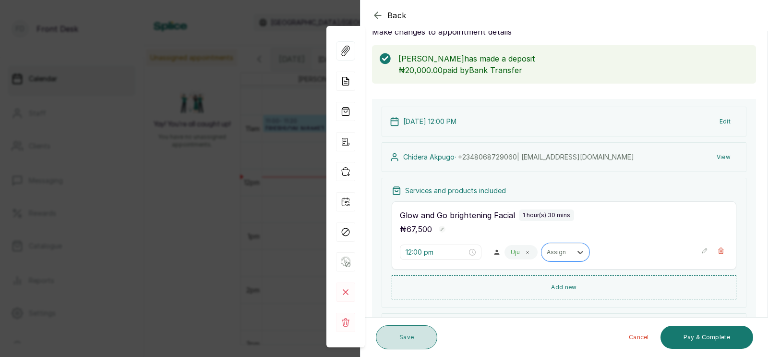
click at [407, 337] on button "Save" at bounding box center [406, 337] width 61 height 24
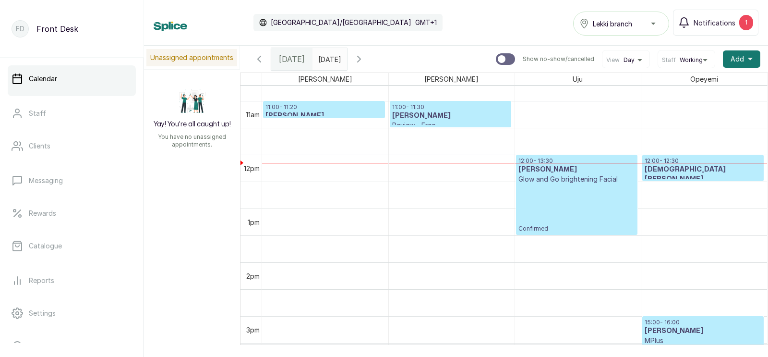
scroll to position [542, 0]
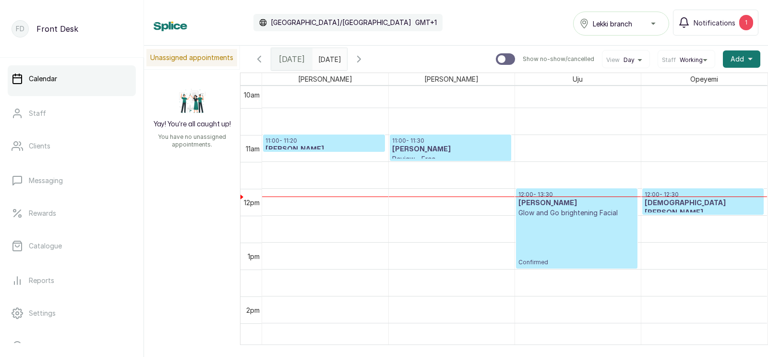
click at [305, 150] on div at bounding box center [324, 151] width 121 height 4
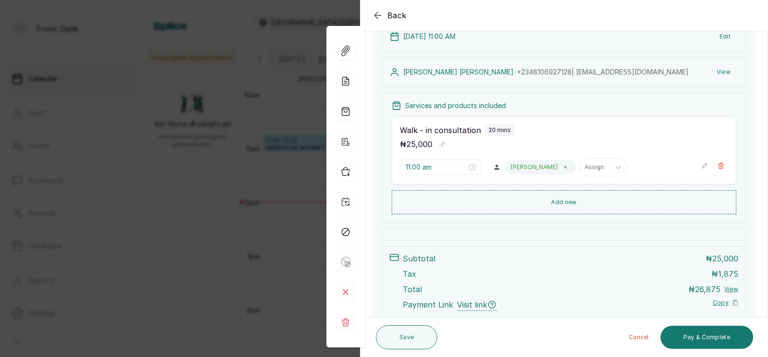
scroll to position [190, 0]
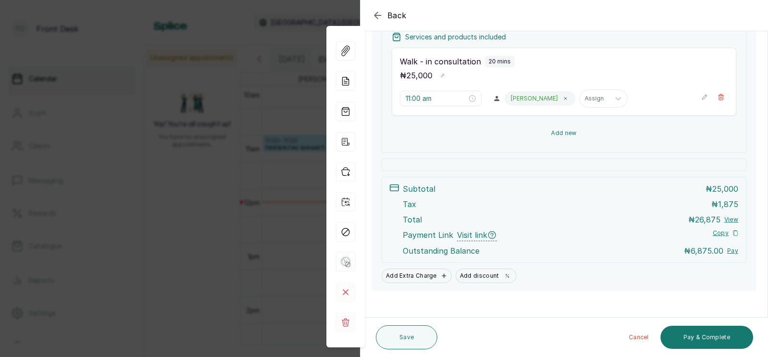
click at [561, 132] on button "Add new" at bounding box center [564, 132] width 345 height 23
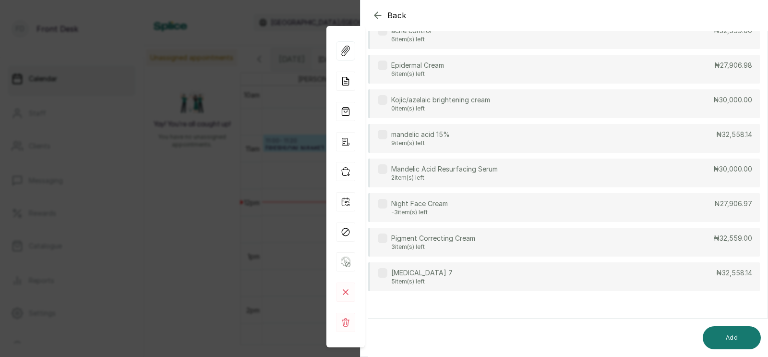
scroll to position [0, 0]
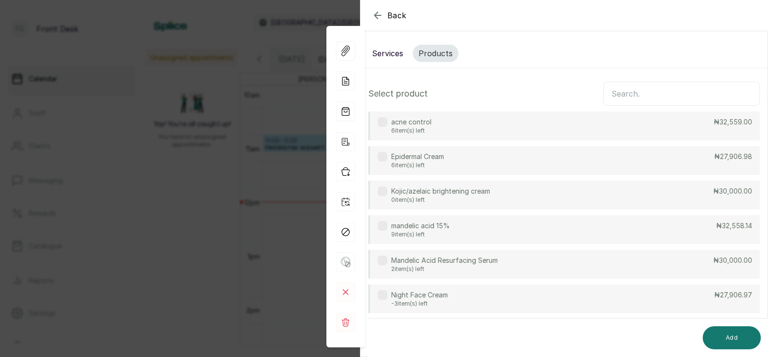
click at [624, 94] on input "text" at bounding box center [681, 94] width 156 height 24
type input "micro"
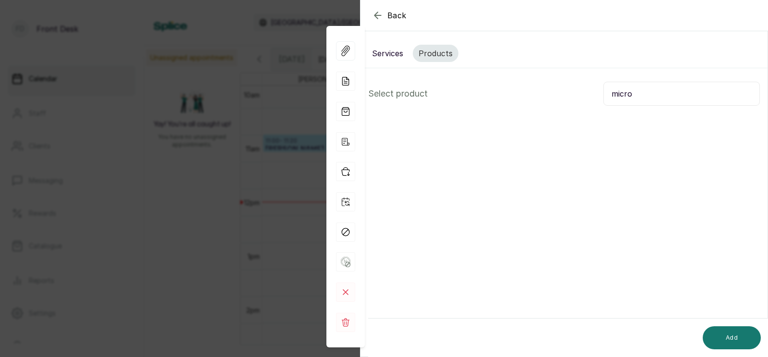
click at [389, 54] on button "Services" at bounding box center [387, 53] width 43 height 17
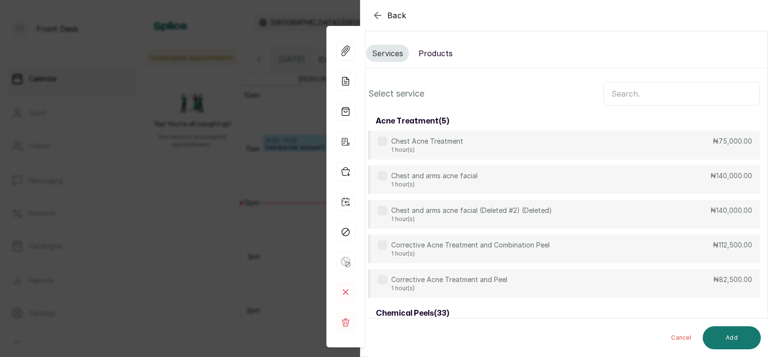
click at [622, 93] on input "text" at bounding box center [681, 94] width 156 height 24
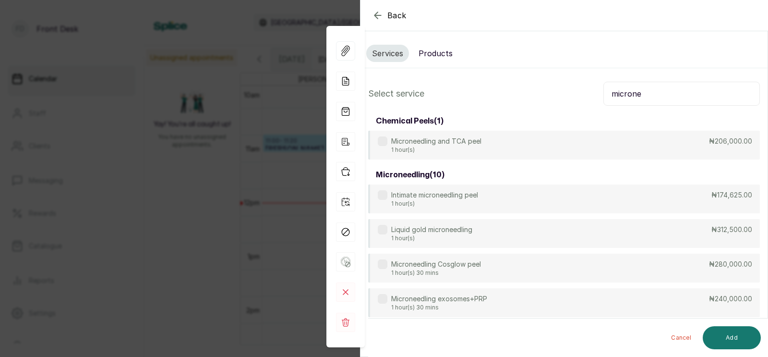
scroll to position [137, 0]
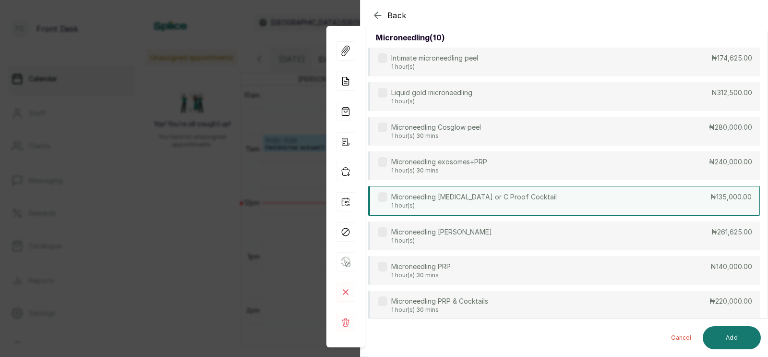
type input "microne"
click at [512, 196] on p "Microneedling [MEDICAL_DATA] or C Proof Cocktail" at bounding box center [474, 197] width 166 height 10
click at [732, 333] on button "Add" at bounding box center [732, 337] width 58 height 23
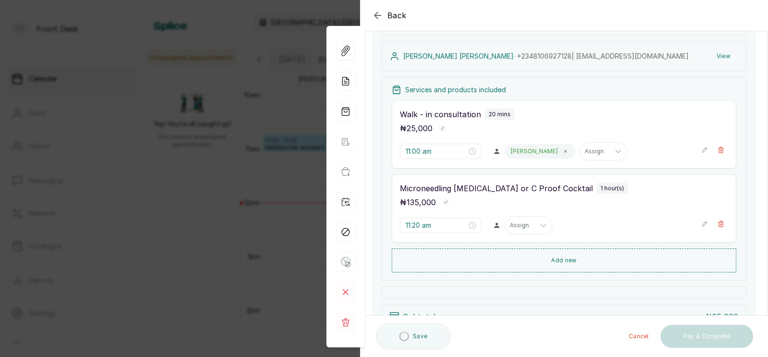
type input "11:20 am"
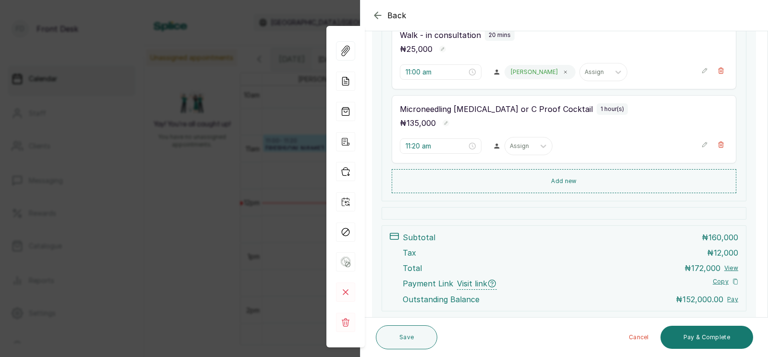
scroll to position [230, 0]
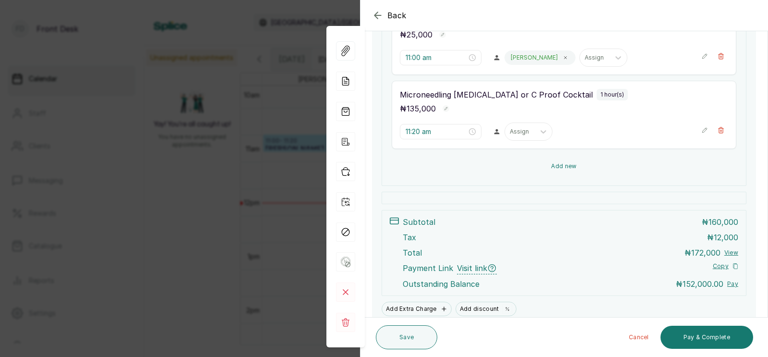
click at [563, 167] on button "Add new" at bounding box center [564, 166] width 345 height 23
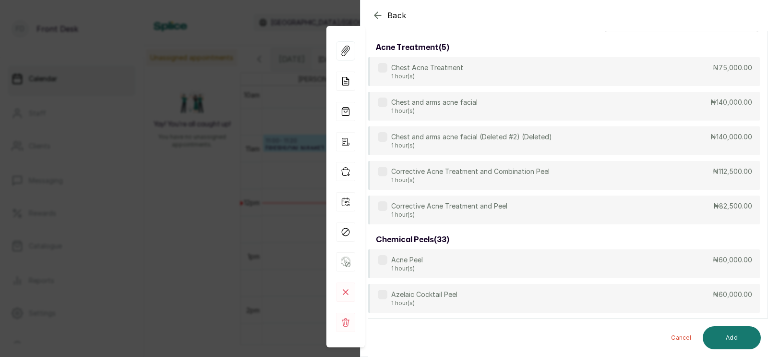
scroll to position [0, 0]
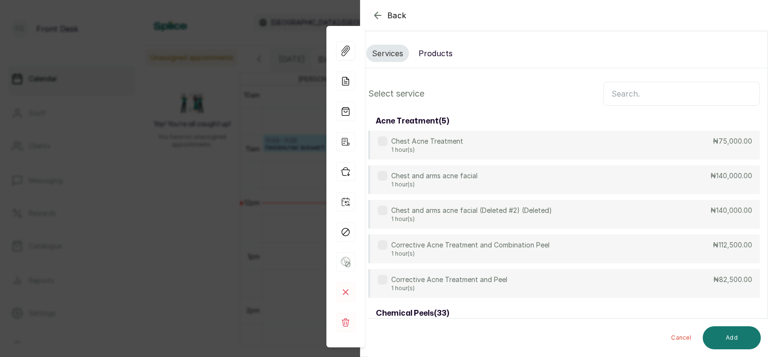
click at [639, 95] on input "text" at bounding box center [681, 94] width 156 height 24
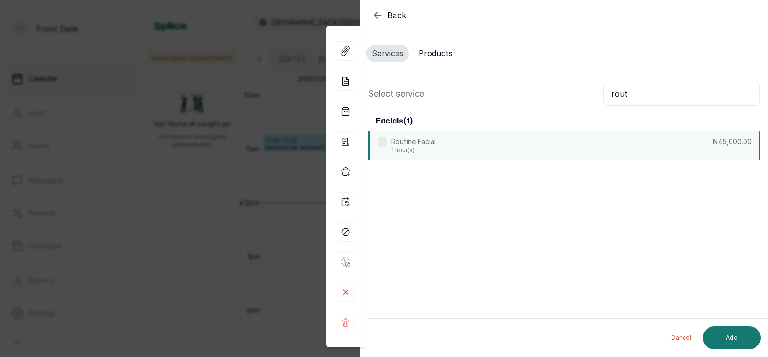
type input "rout"
click at [574, 138] on div "Routine Facial 1 hour(s) ₦45,000.00" at bounding box center [564, 146] width 392 height 30
click at [734, 333] on button "Add" at bounding box center [732, 337] width 58 height 23
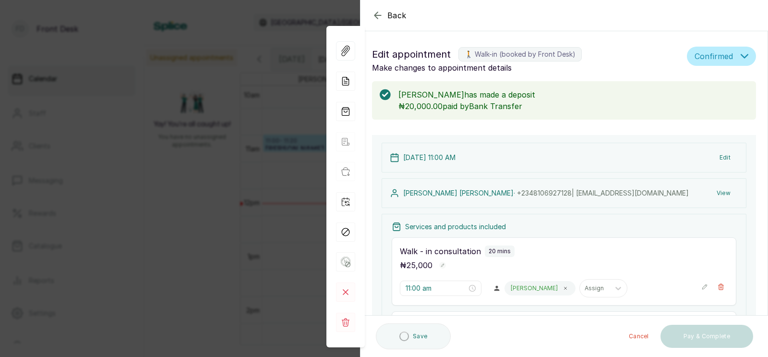
scroll to position [214, 0]
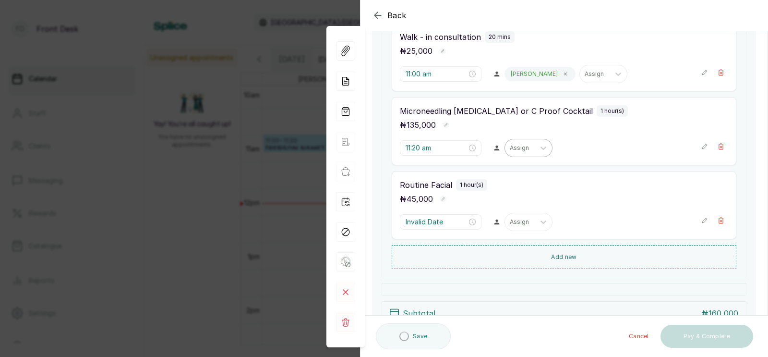
type input "12:20 pm"
click at [510, 146] on div at bounding box center [520, 148] width 20 height 9
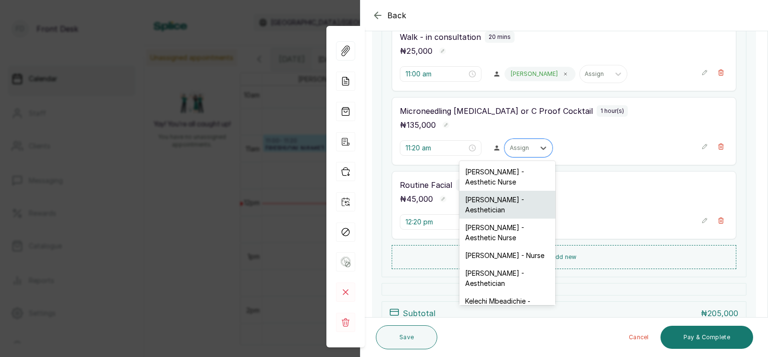
click at [499, 206] on div "[PERSON_NAME] - Aesthetician" at bounding box center [507, 205] width 96 height 28
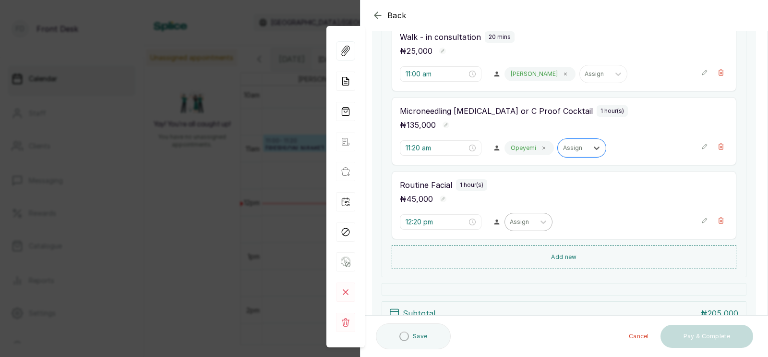
click at [510, 222] on div at bounding box center [520, 221] width 20 height 9
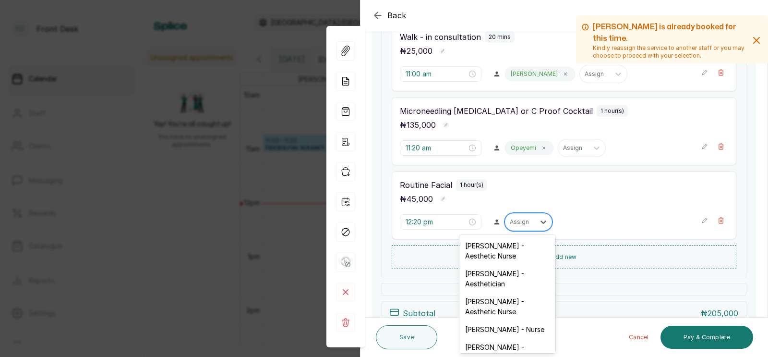
click at [496, 322] on div "[PERSON_NAME] - Nurse" at bounding box center [507, 329] width 96 height 18
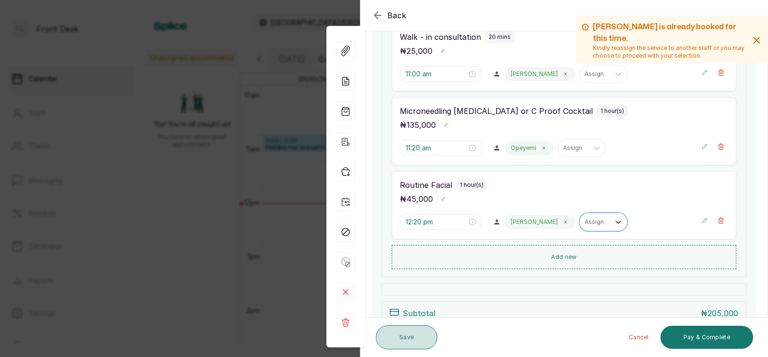
click at [407, 336] on button "Save" at bounding box center [406, 337] width 61 height 24
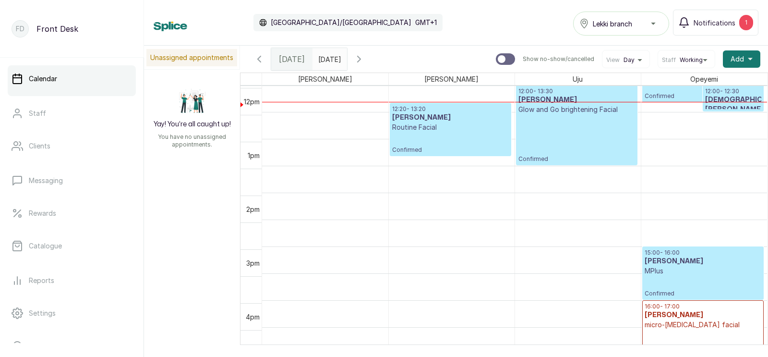
scroll to position [646, 0]
click at [258, 57] on icon "button" at bounding box center [259, 59] width 12 height 12
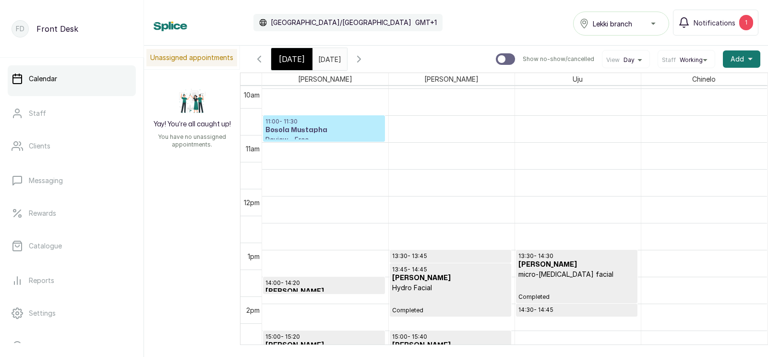
scroll to position [562, 0]
click at [323, 127] on h3 "Bosola Mustapha" at bounding box center [323, 130] width 117 height 10
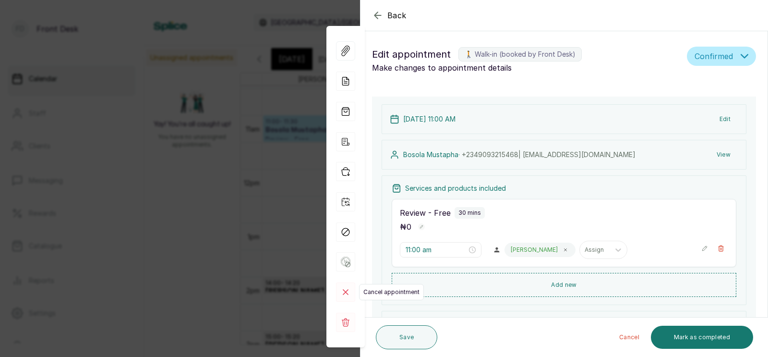
click at [341, 290] on rect at bounding box center [345, 291] width 19 height 19
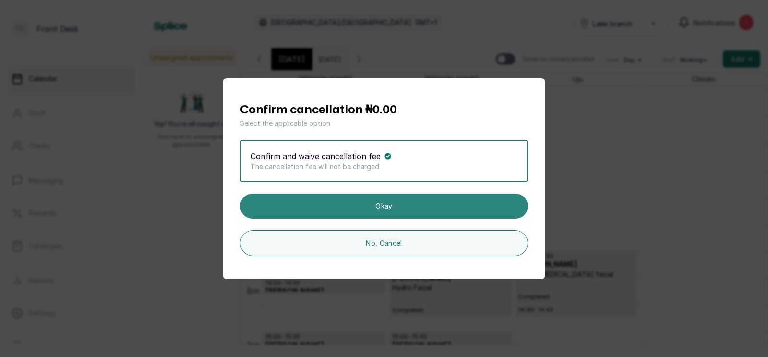
click at [392, 205] on button "Okay" at bounding box center [384, 205] width 288 height 25
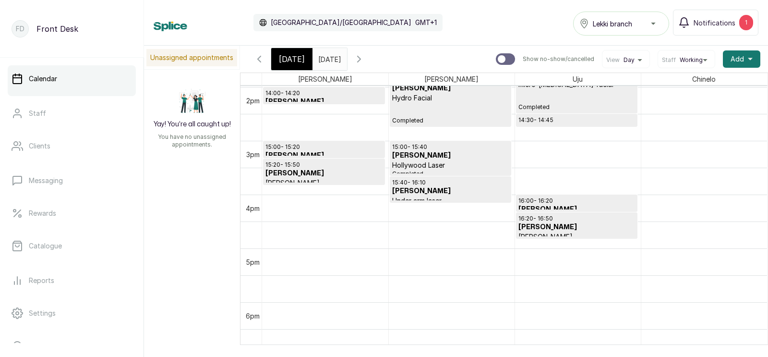
scroll to position [683, 0]
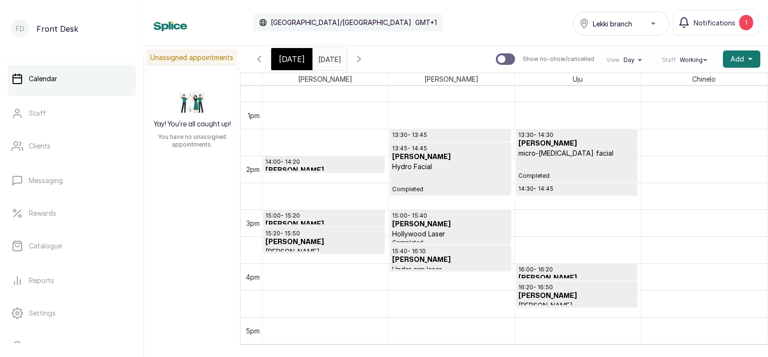
click at [290, 58] on span "[DATE]" at bounding box center [292, 59] width 26 height 12
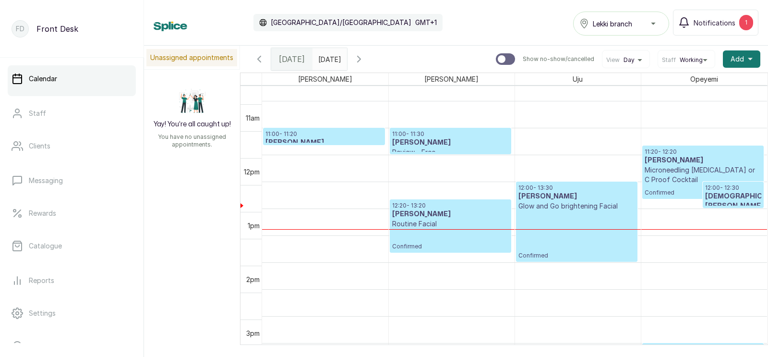
scroll to position [550, 0]
click at [532, 215] on p "Confirmed" at bounding box center [576, 235] width 117 height 48
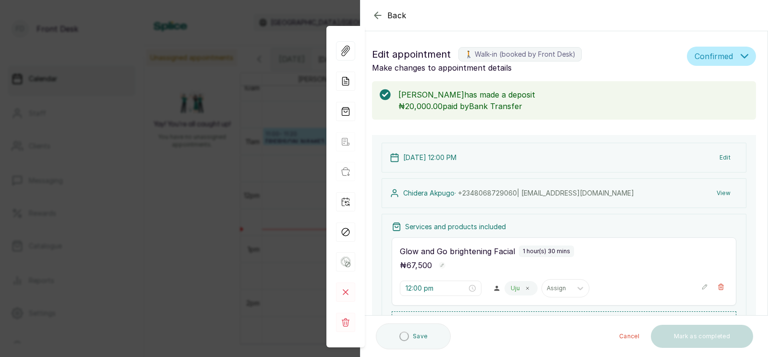
click at [377, 14] on icon "button" at bounding box center [378, 16] width 12 height 12
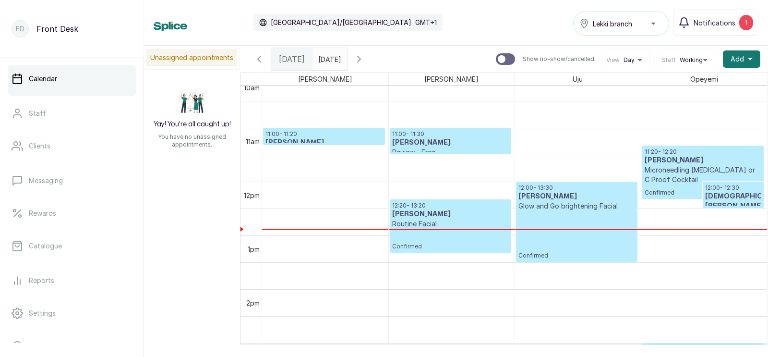
click at [416, 220] on p "Routine Facial" at bounding box center [450, 224] width 117 height 10
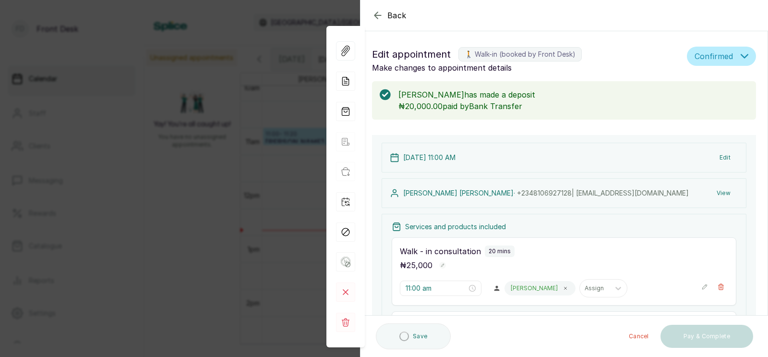
type input "11:00 am"
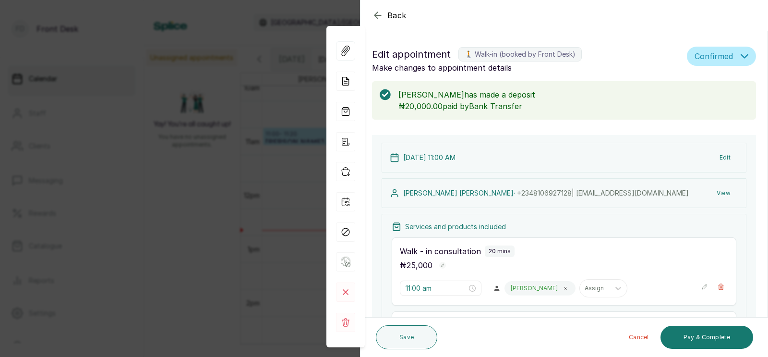
scroll to position [251, 0]
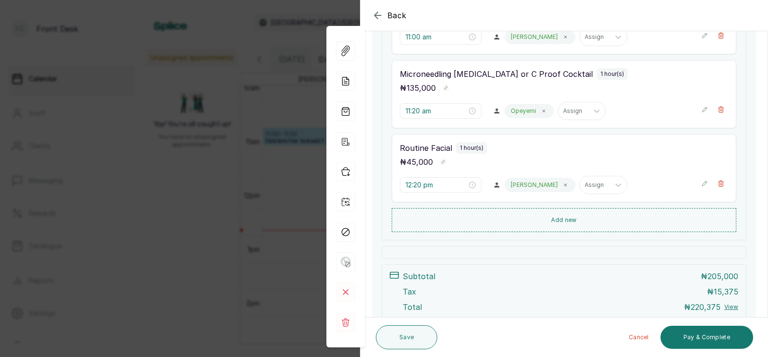
click at [481, 356] on button "Add discount" at bounding box center [486, 363] width 61 height 14
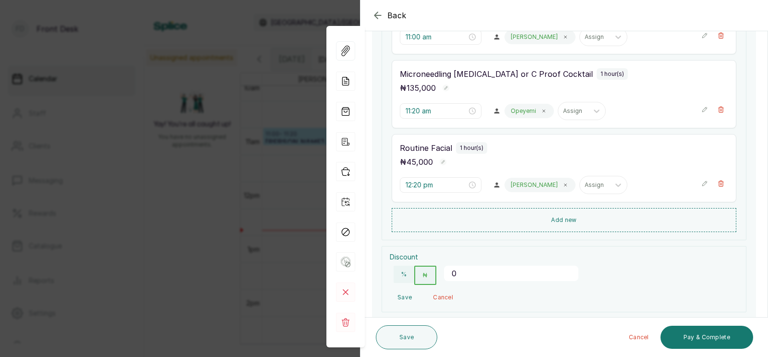
scroll to position [324, 0]
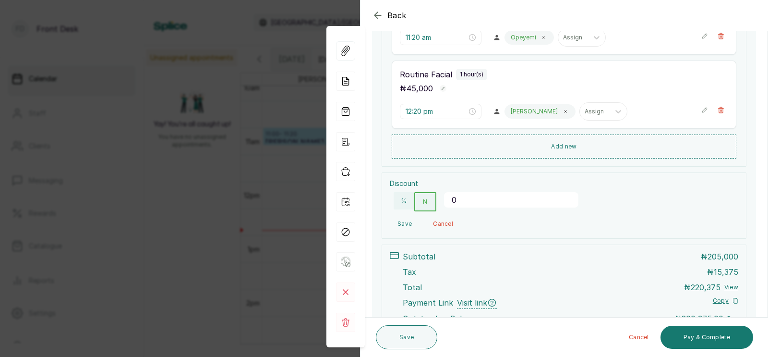
click at [465, 197] on input "0" at bounding box center [511, 199] width 134 height 15
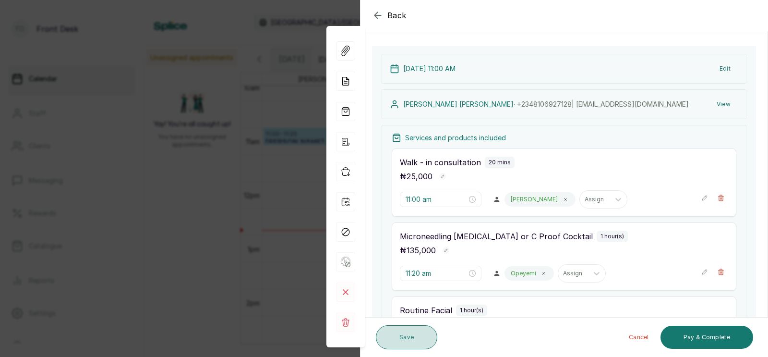
type input "25000"
click at [402, 330] on button "Save" at bounding box center [406, 337] width 61 height 24
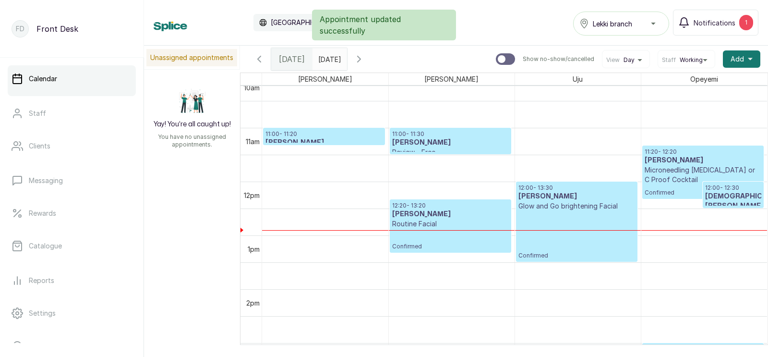
click at [419, 229] on p "Confirmed" at bounding box center [450, 239] width 117 height 22
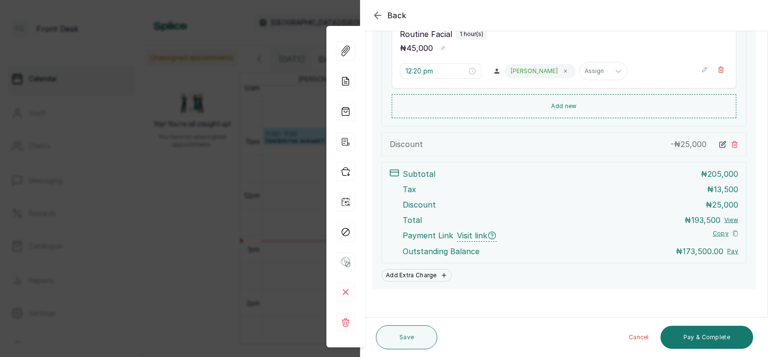
scroll to position [366, 0]
click at [697, 335] on button "Pay & Complete" at bounding box center [707, 336] width 93 height 23
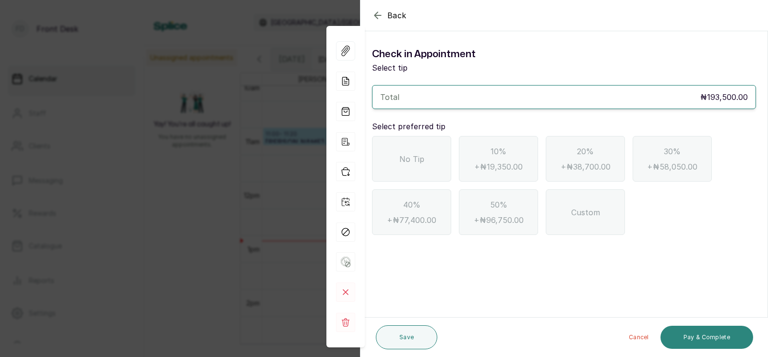
scroll to position [0, 0]
click at [405, 155] on span "No Tip" at bounding box center [411, 159] width 25 height 12
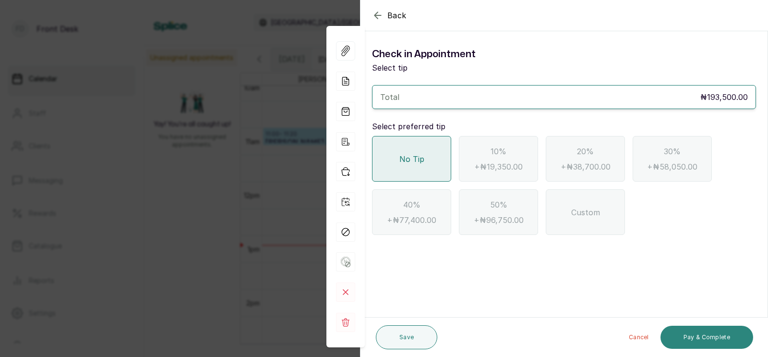
click at [699, 336] on button "Pay & Complete" at bounding box center [707, 336] width 93 height 23
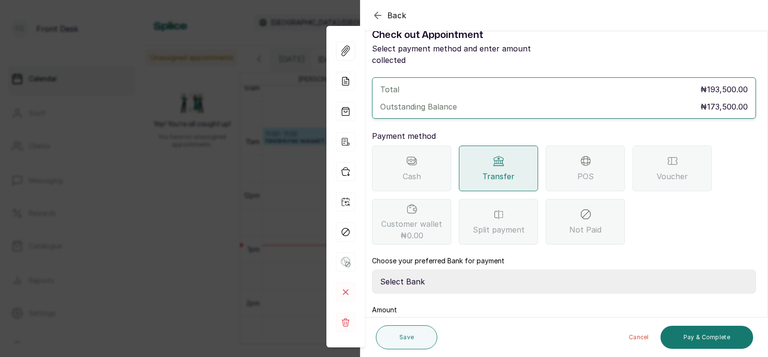
scroll to position [76, 0]
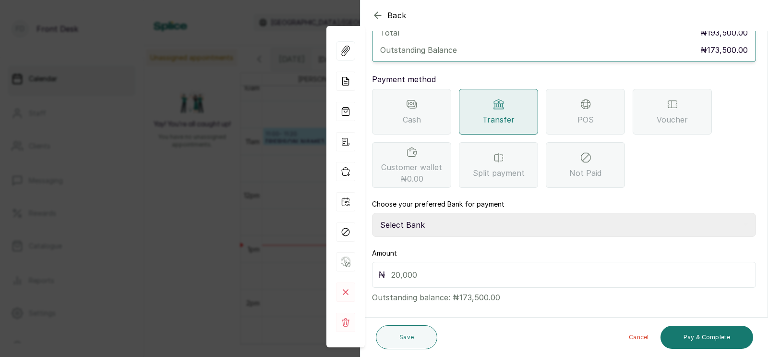
click at [437, 214] on select "Select Bank [PERSON_NAME] Fairmoney Microfinance Bank SKN ANALYTICS MED AESTH. …" at bounding box center [564, 225] width 384 height 24
select select "43272bc0-21c6-4b19-b9fb-c2093b8603c2"
click at [399, 268] on input "text" at bounding box center [570, 274] width 359 height 13
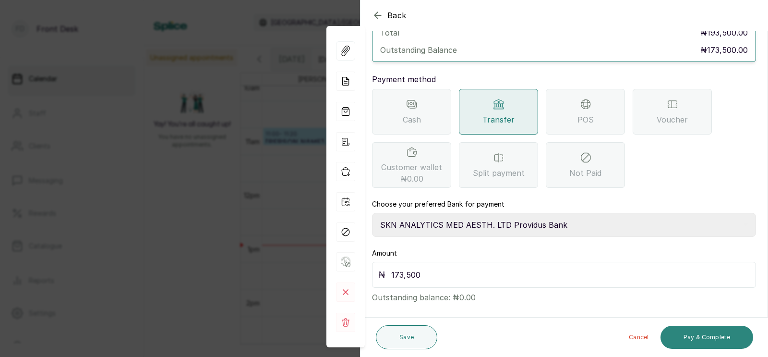
type input "173,500"
click at [698, 334] on button "Pay & Complete" at bounding box center [707, 336] width 93 height 23
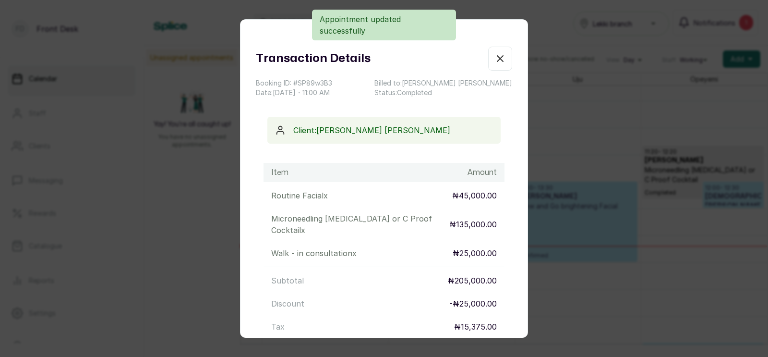
scroll to position [128, 0]
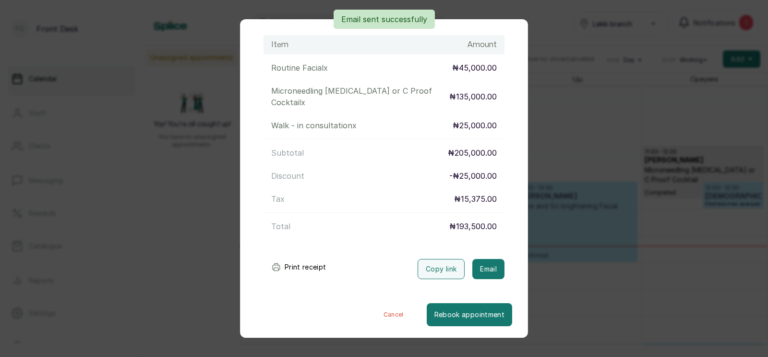
click at [549, 259] on div "Transaction Details Booking ID: # SP89w3B3 Date: [DATE] ・ 11:00 AM Billed to: […" at bounding box center [384, 178] width 768 height 357
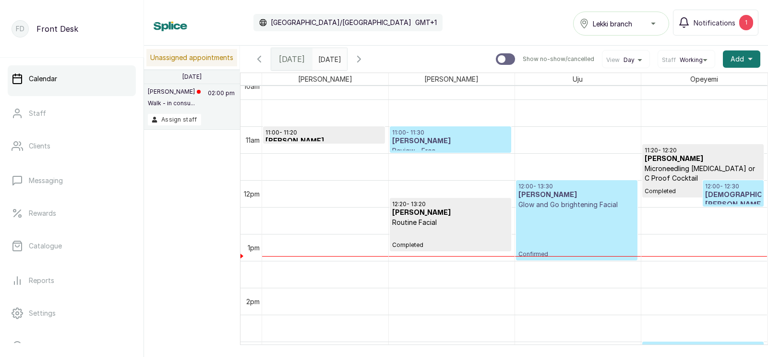
scroll to position [528, 0]
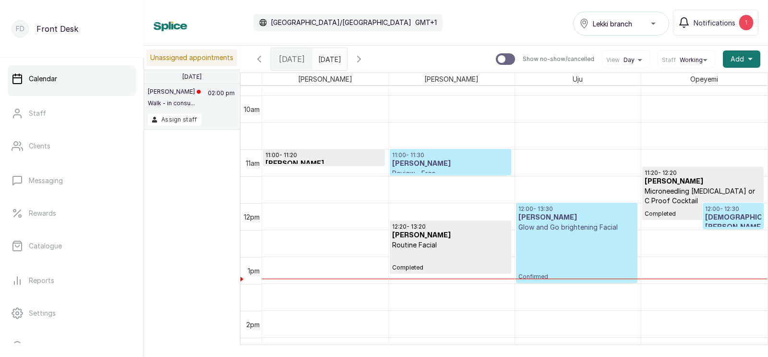
click at [360, 57] on icon "button" at bounding box center [359, 59] width 3 height 6
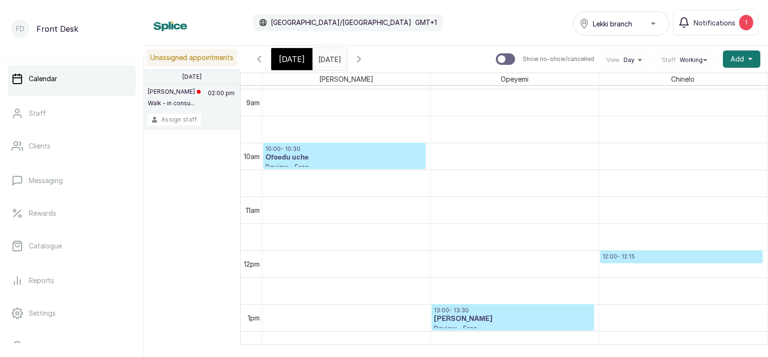
click at [167, 119] on button "Assign staff" at bounding box center [174, 120] width 53 height 12
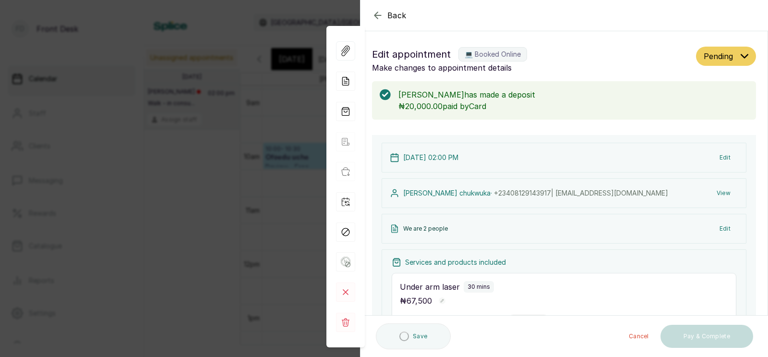
click at [273, 215] on div "Back Appointment Details Edit appointment 💻 Booked Online Make changes to appoi…" at bounding box center [384, 178] width 768 height 357
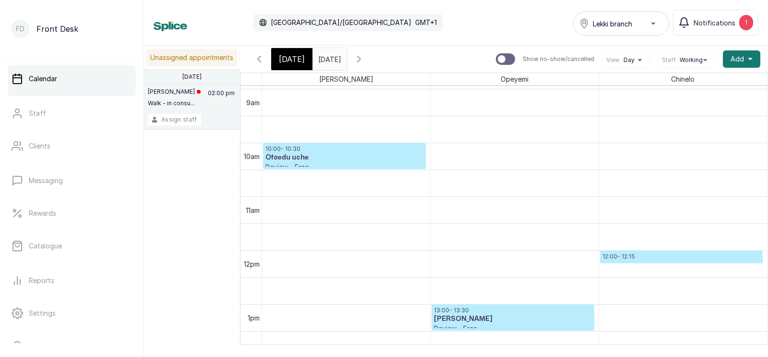
click at [172, 118] on button "Assign staff" at bounding box center [174, 120] width 53 height 12
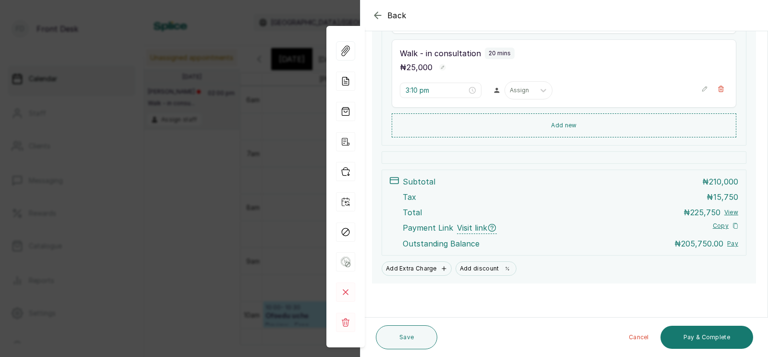
scroll to position [177, 0]
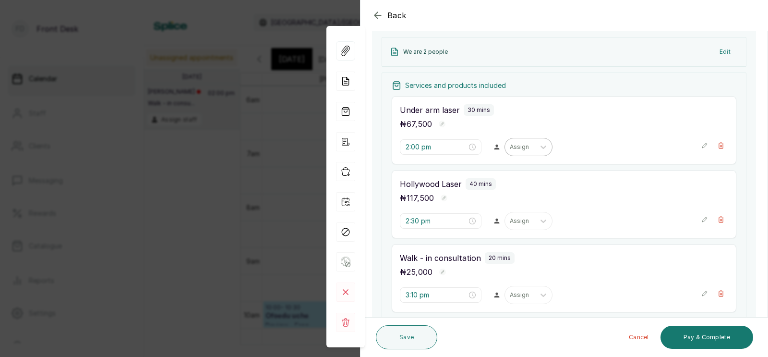
click at [510, 145] on div at bounding box center [520, 147] width 20 height 9
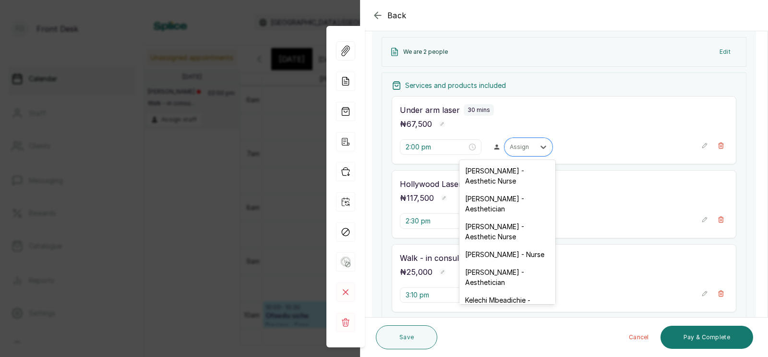
click at [489, 200] on div "[PERSON_NAME] - Aesthetician" at bounding box center [507, 204] width 96 height 28
click at [510, 223] on div at bounding box center [520, 220] width 20 height 9
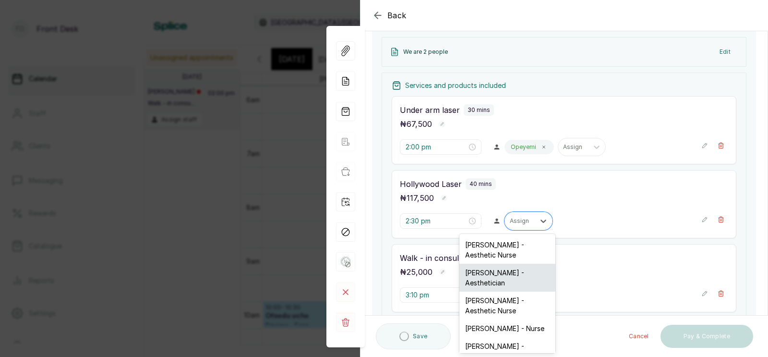
click at [486, 276] on div "[PERSON_NAME] - Aesthetician" at bounding box center [507, 278] width 96 height 28
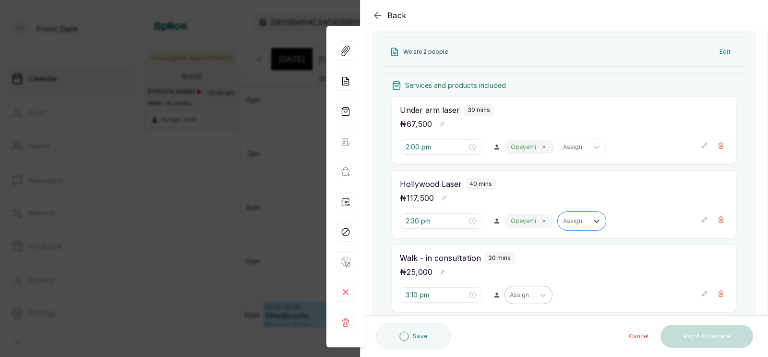
click at [510, 295] on div at bounding box center [520, 294] width 20 height 9
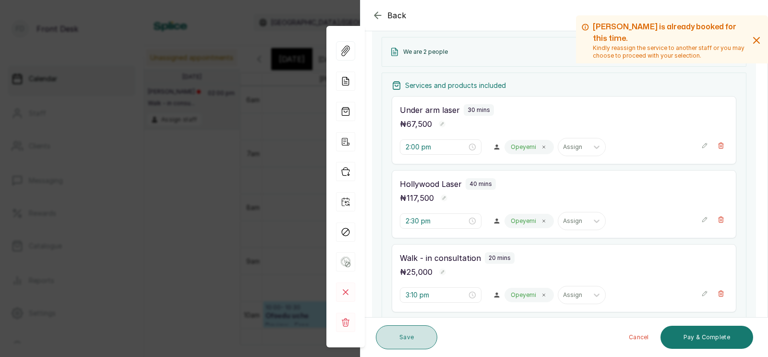
click at [406, 335] on button "Save" at bounding box center [406, 337] width 61 height 24
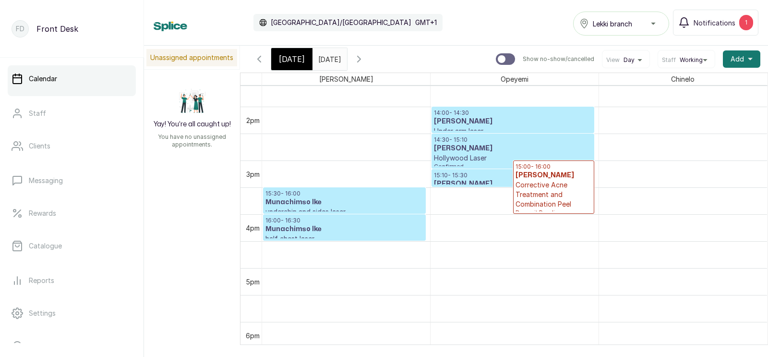
scroll to position [761, 0]
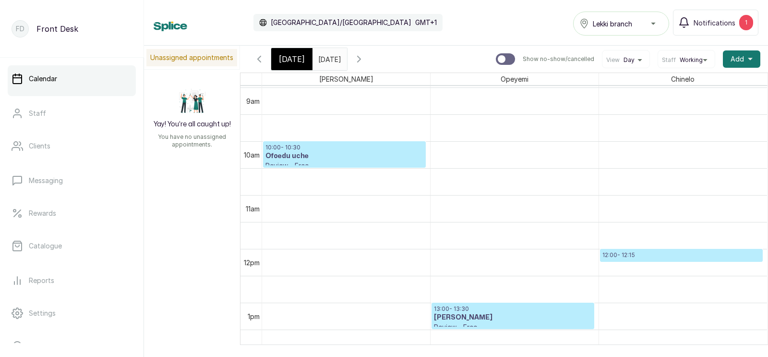
click at [289, 56] on span "[DATE]" at bounding box center [292, 59] width 26 height 12
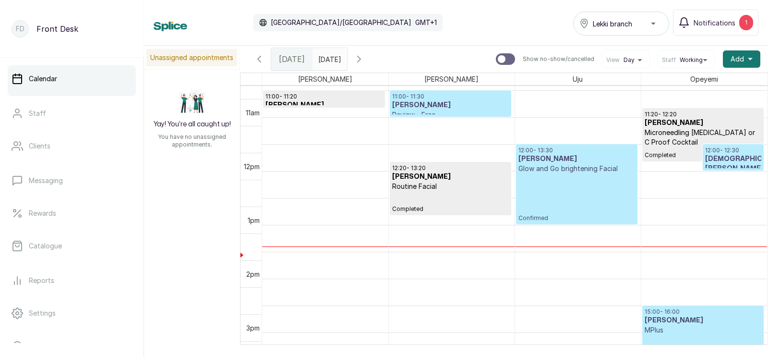
scroll to position [587, 0]
click at [556, 180] on p "Confirmed" at bounding box center [576, 197] width 117 height 48
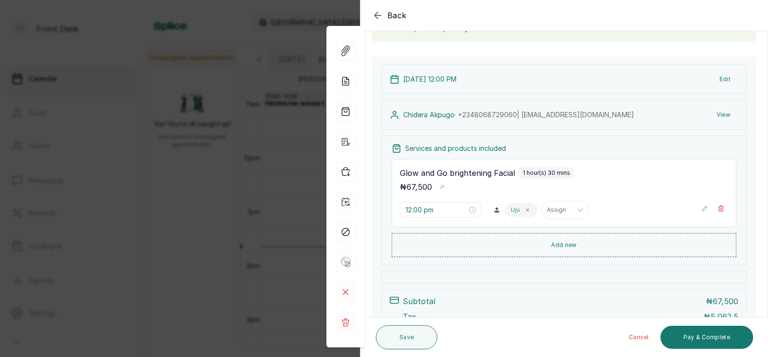
scroll to position [190, 0]
